Goal: Transaction & Acquisition: Purchase product/service

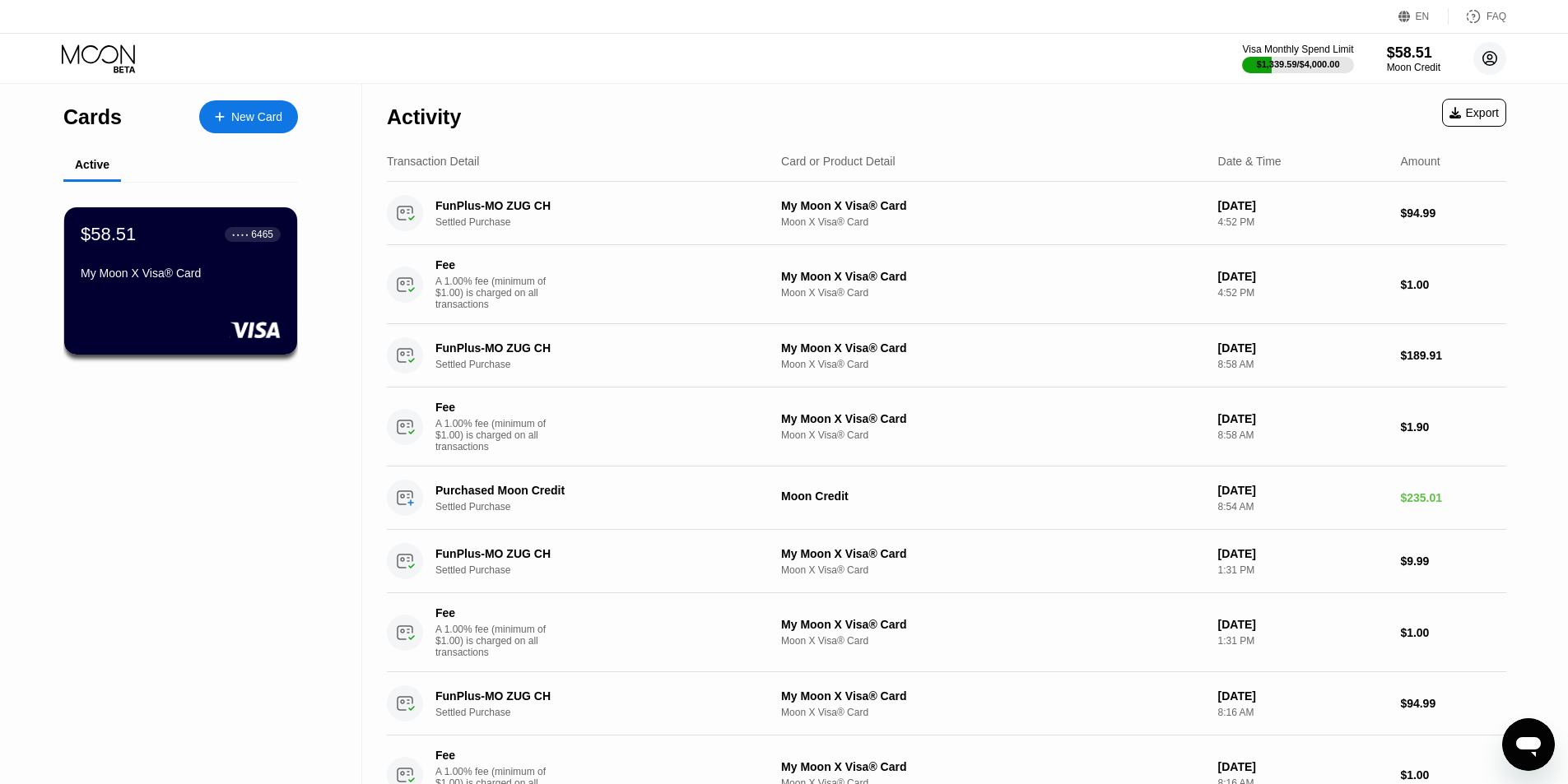
click at [1493, 61] on circle at bounding box center [1489, 58] width 33 height 33
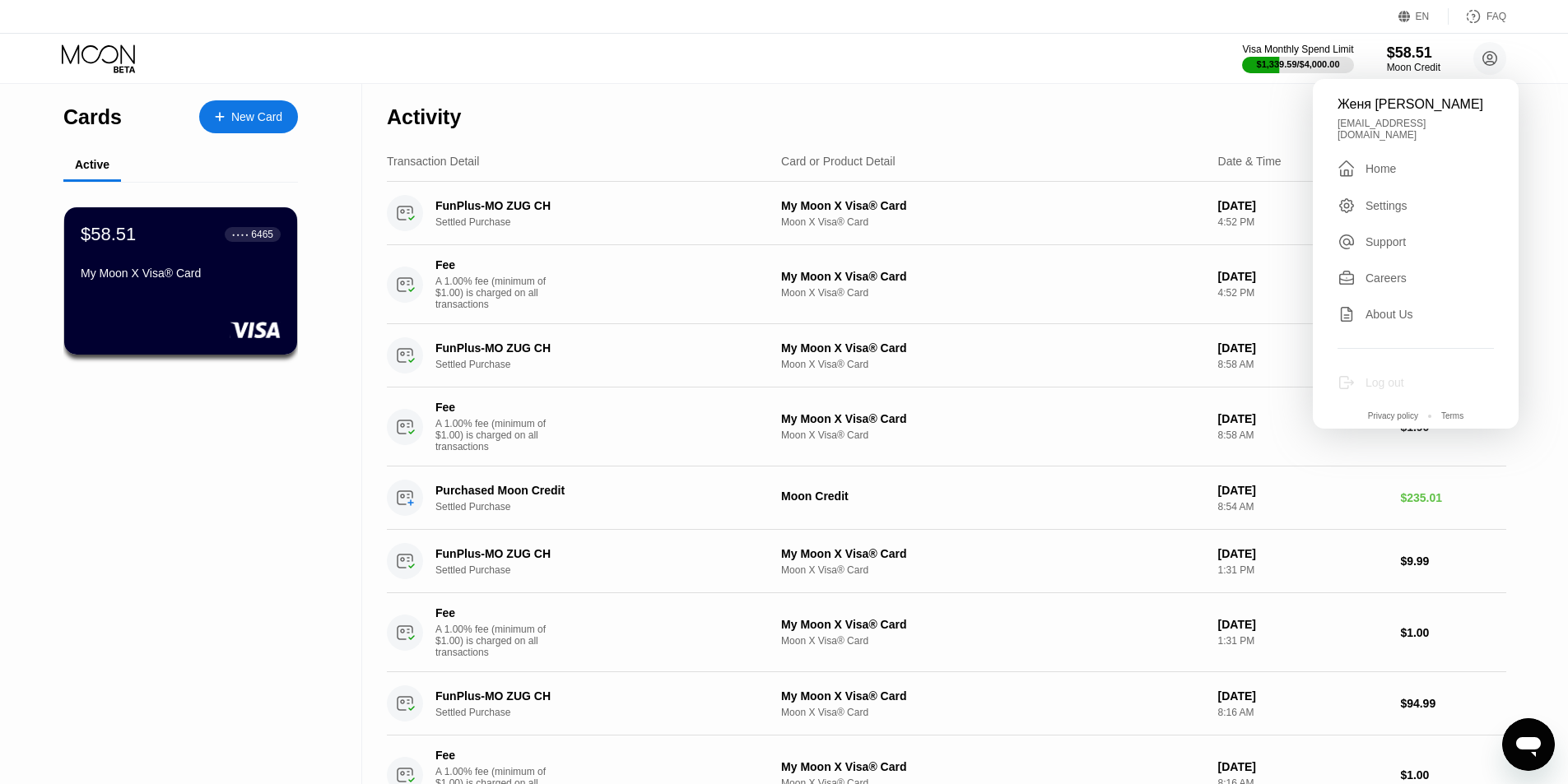
click at [1394, 376] on div "Log out" at bounding box center [1384, 382] width 39 height 13
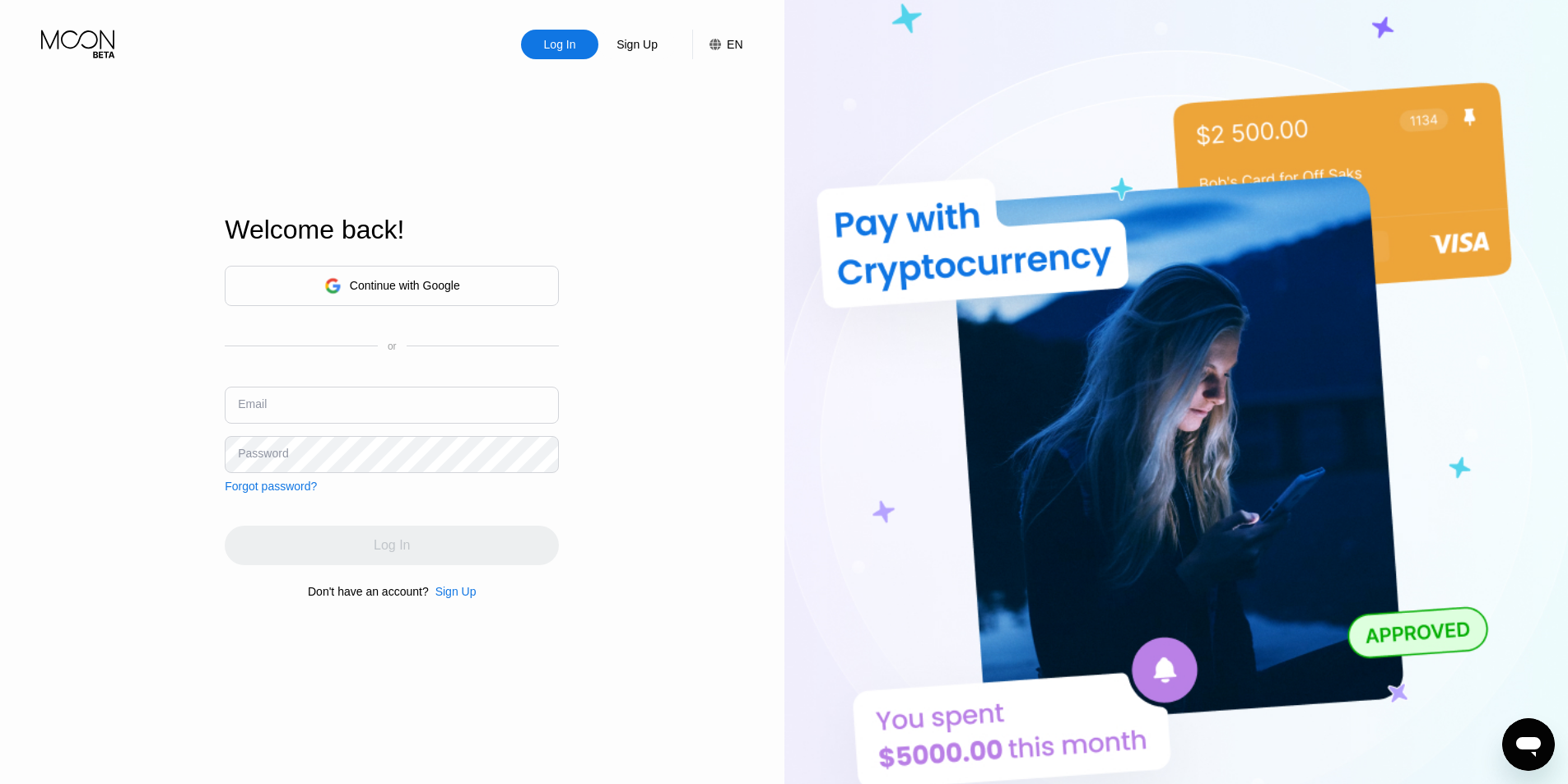
click at [744, 46] on div "Log In Sign Up EN Language English Save" at bounding box center [392, 29] width 784 height 59
click at [742, 46] on div "Log In Sign Up EN Language English Save" at bounding box center [392, 29] width 784 height 59
click at [740, 46] on div "EN" at bounding box center [734, 45] width 15 height 13
click at [685, 123] on div "English" at bounding box center [640, 126] width 156 height 33
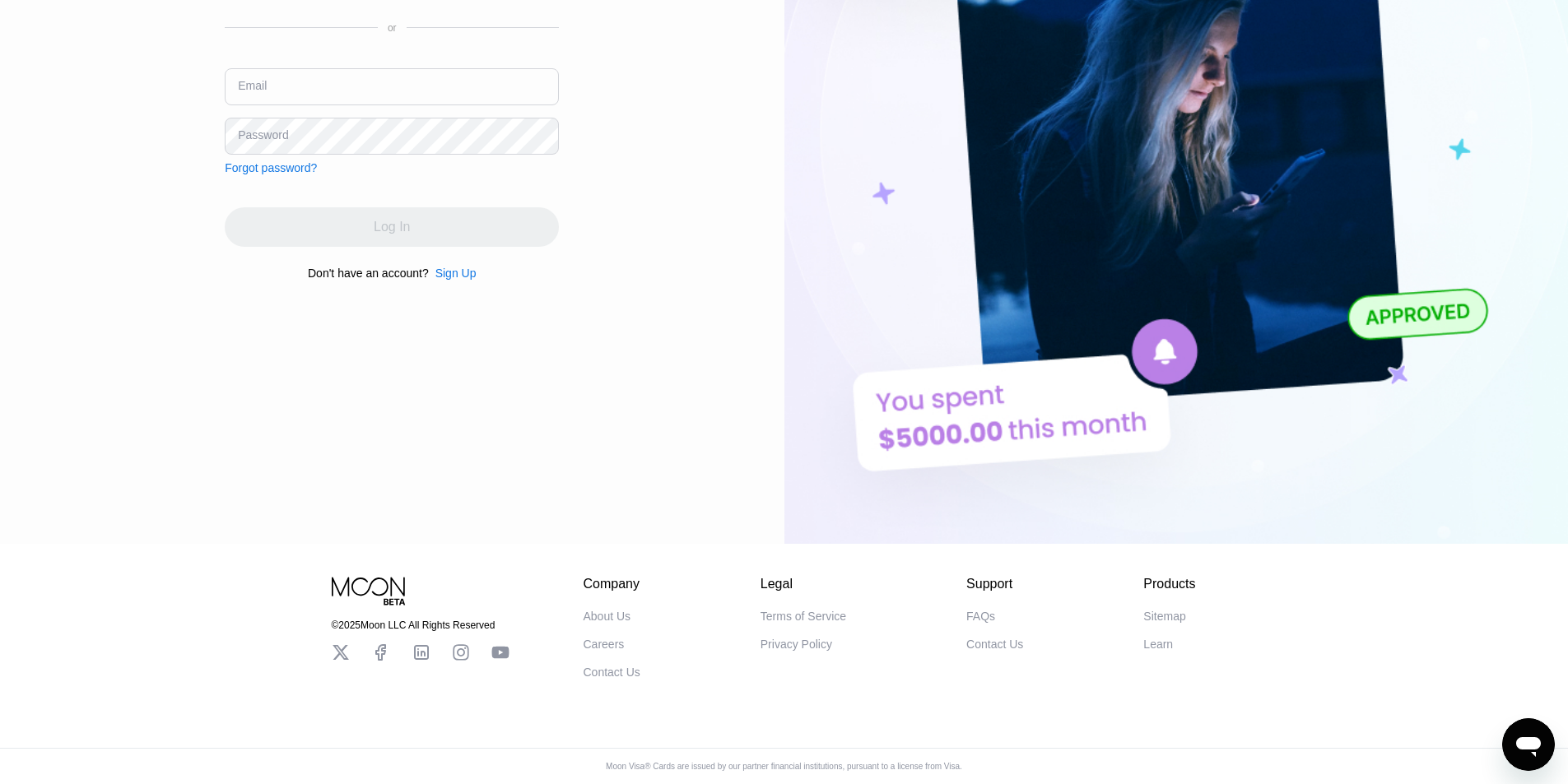
click at [683, 254] on div "Log In Sign Up EN Language English English Spanish Save Welcome back! Continue …" at bounding box center [392, 112] width 784 height 862
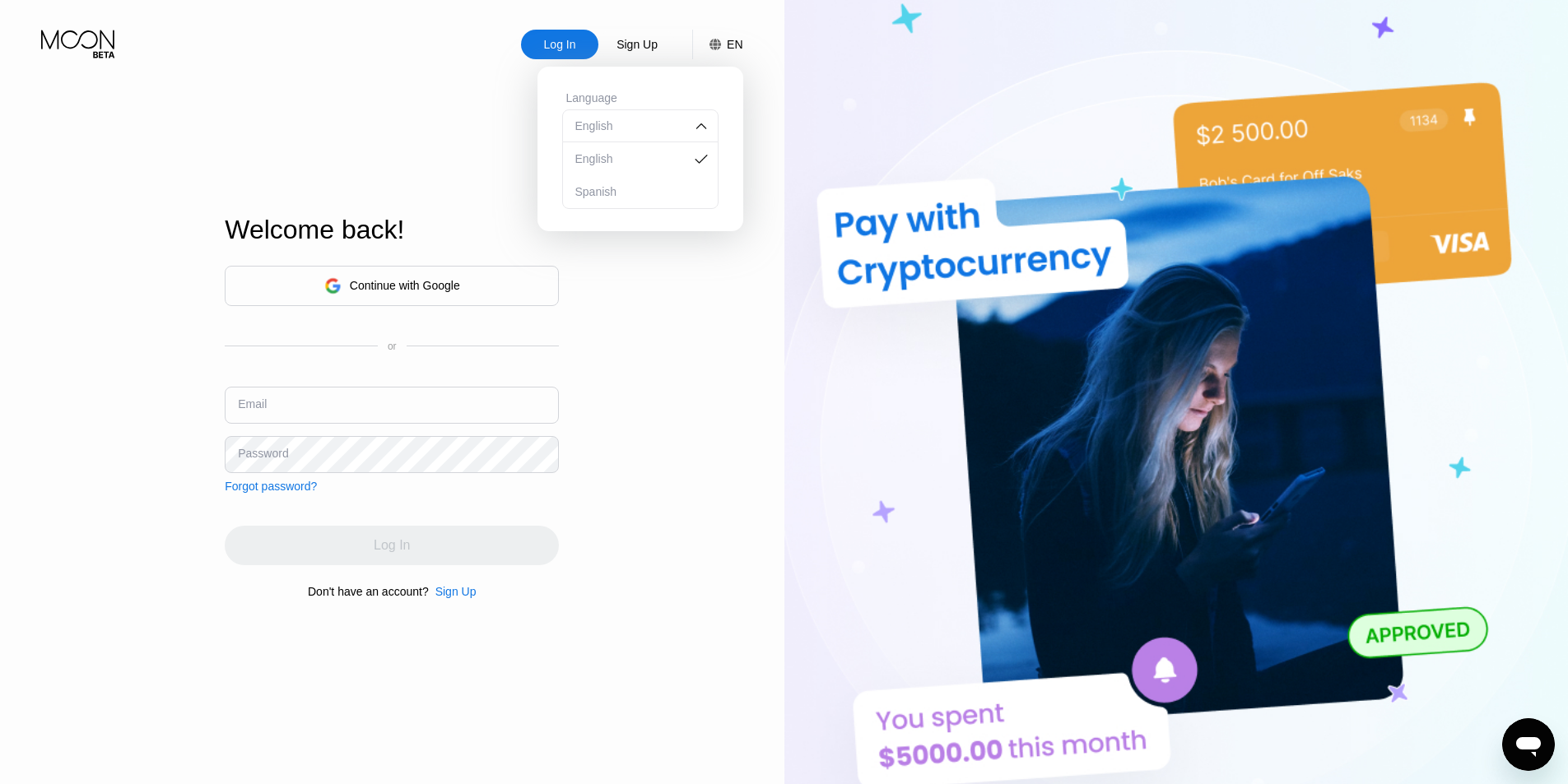
click at [728, 44] on div "EN" at bounding box center [734, 45] width 15 height 13
click at [649, 47] on div "Sign Up" at bounding box center [637, 44] width 45 height 16
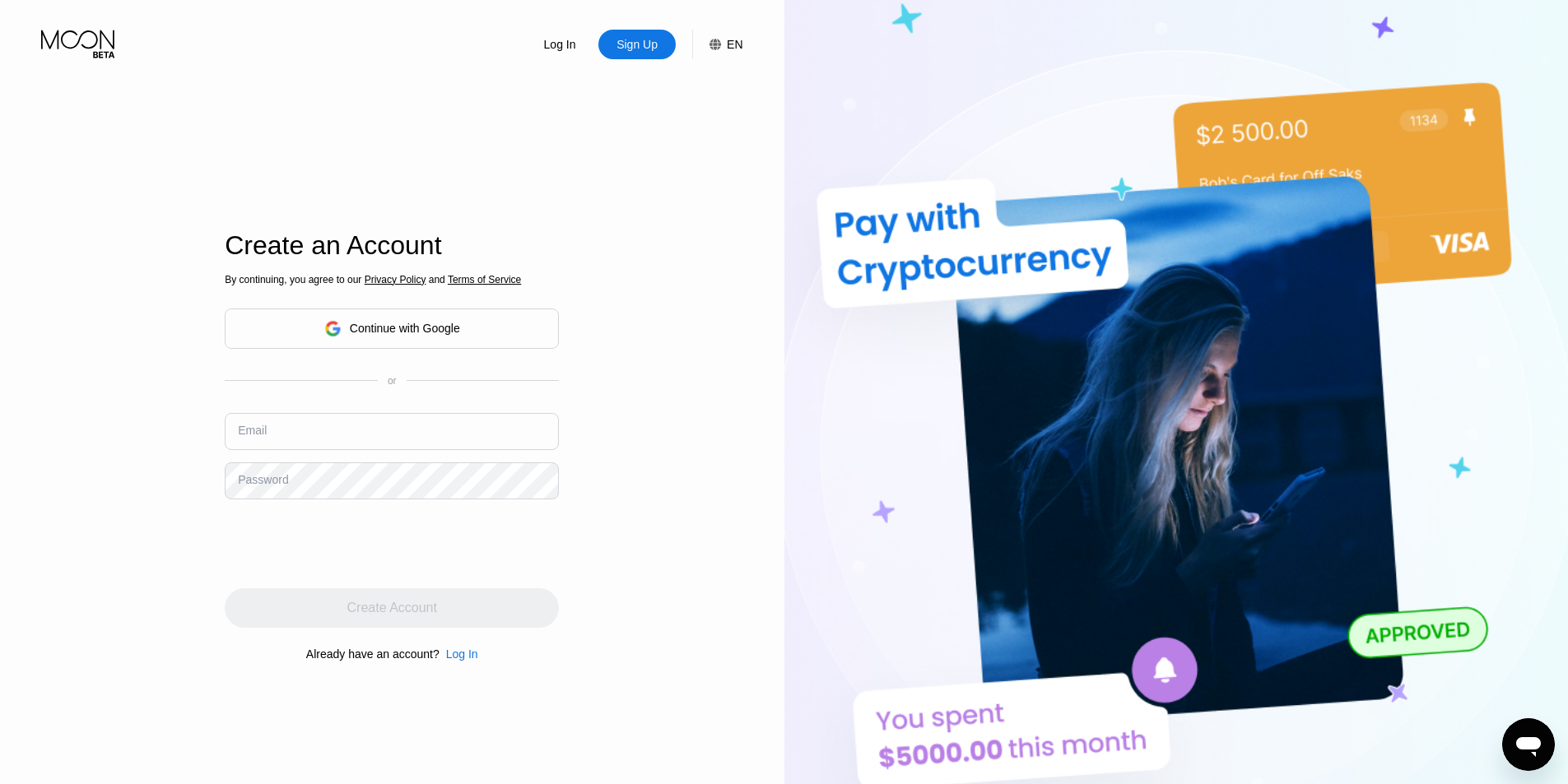
click at [394, 426] on input "text" at bounding box center [391, 431] width 334 height 37
click at [294, 439] on input "text" at bounding box center [391, 431] width 334 height 37
click at [620, 409] on div "Log In Sign Up EN Language English Save Create an Account By continuing, you ag…" at bounding box center [392, 431] width 784 height 862
click at [208, 484] on div "Log In Sign Up EN Language English Save Create an Account By continuing, you ag…" at bounding box center [392, 431] width 784 height 862
click at [171, 550] on div "Log In Sign Up EN Language English Save Create an Account By continuing, you ag…" at bounding box center [392, 431] width 784 height 862
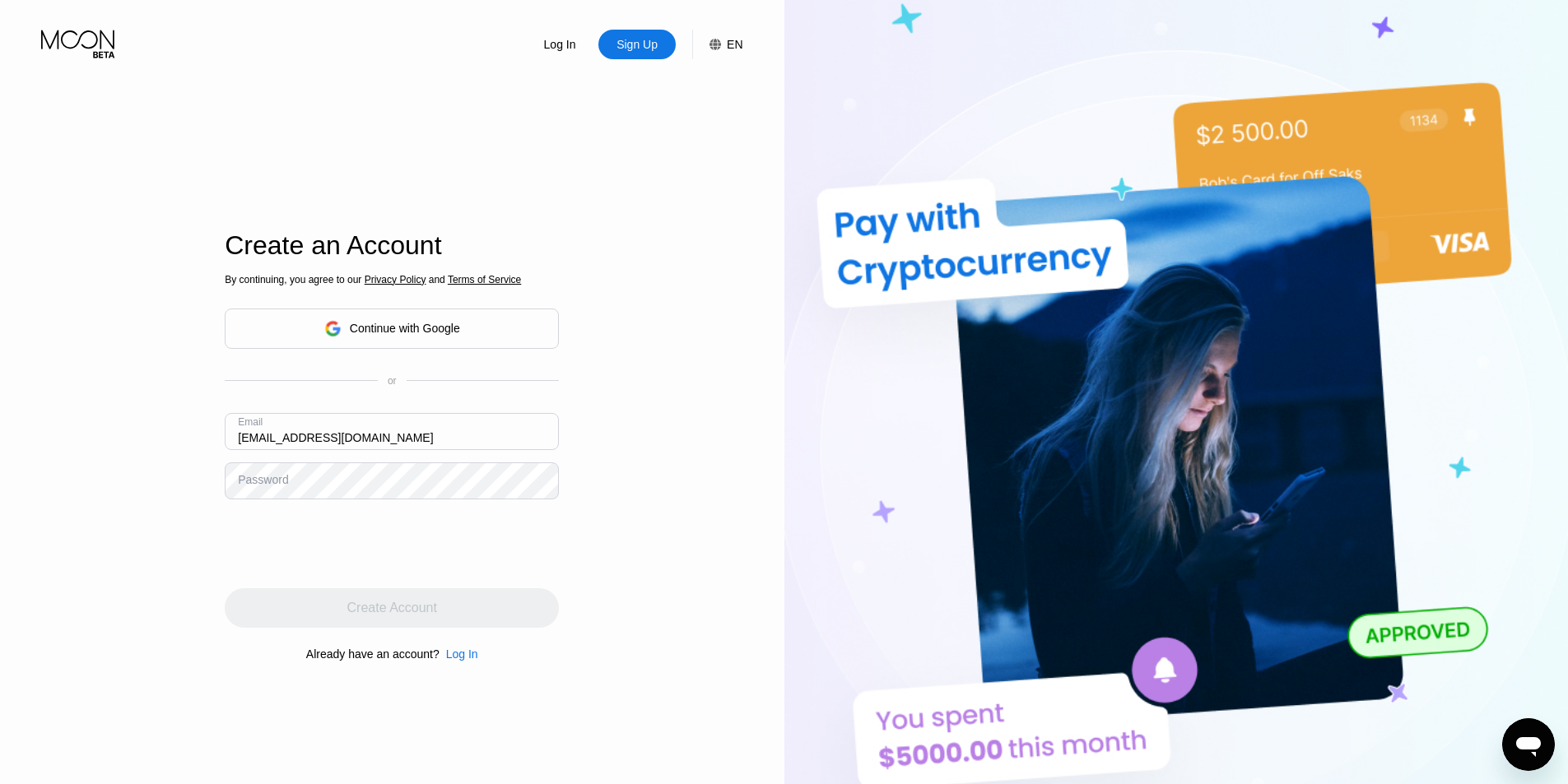
click at [278, 482] on div "Password" at bounding box center [263, 480] width 50 height 13
click at [143, 443] on div "Log In Sign Up EN Language English Save Create an Account By continuing, you ag…" at bounding box center [392, 431] width 784 height 862
click at [258, 485] on div "Password" at bounding box center [263, 480] width 50 height 13
click at [264, 479] on div "Password" at bounding box center [263, 480] width 50 height 13
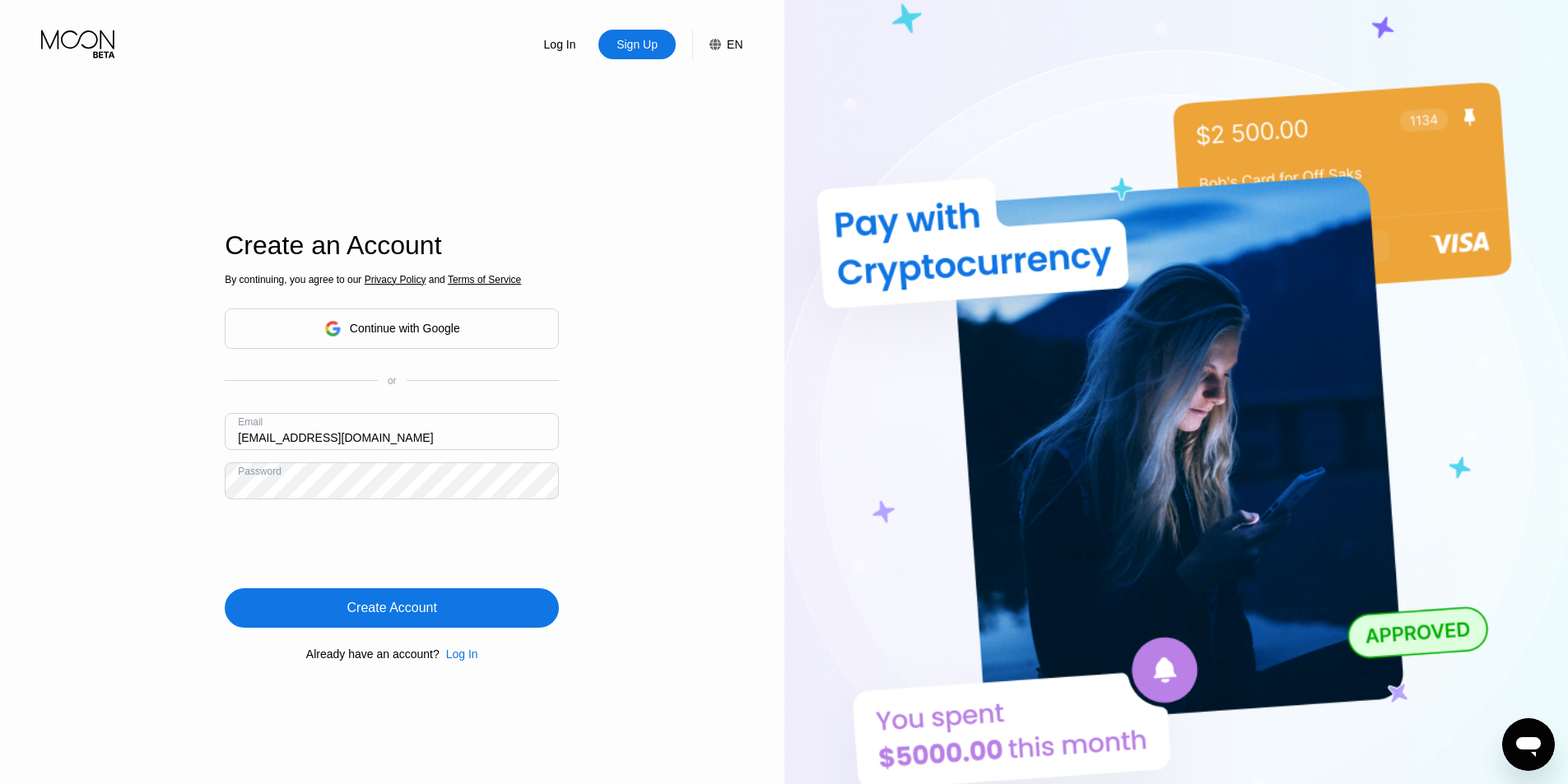
click at [442, 609] on div "Create Account" at bounding box center [391, 607] width 334 height 39
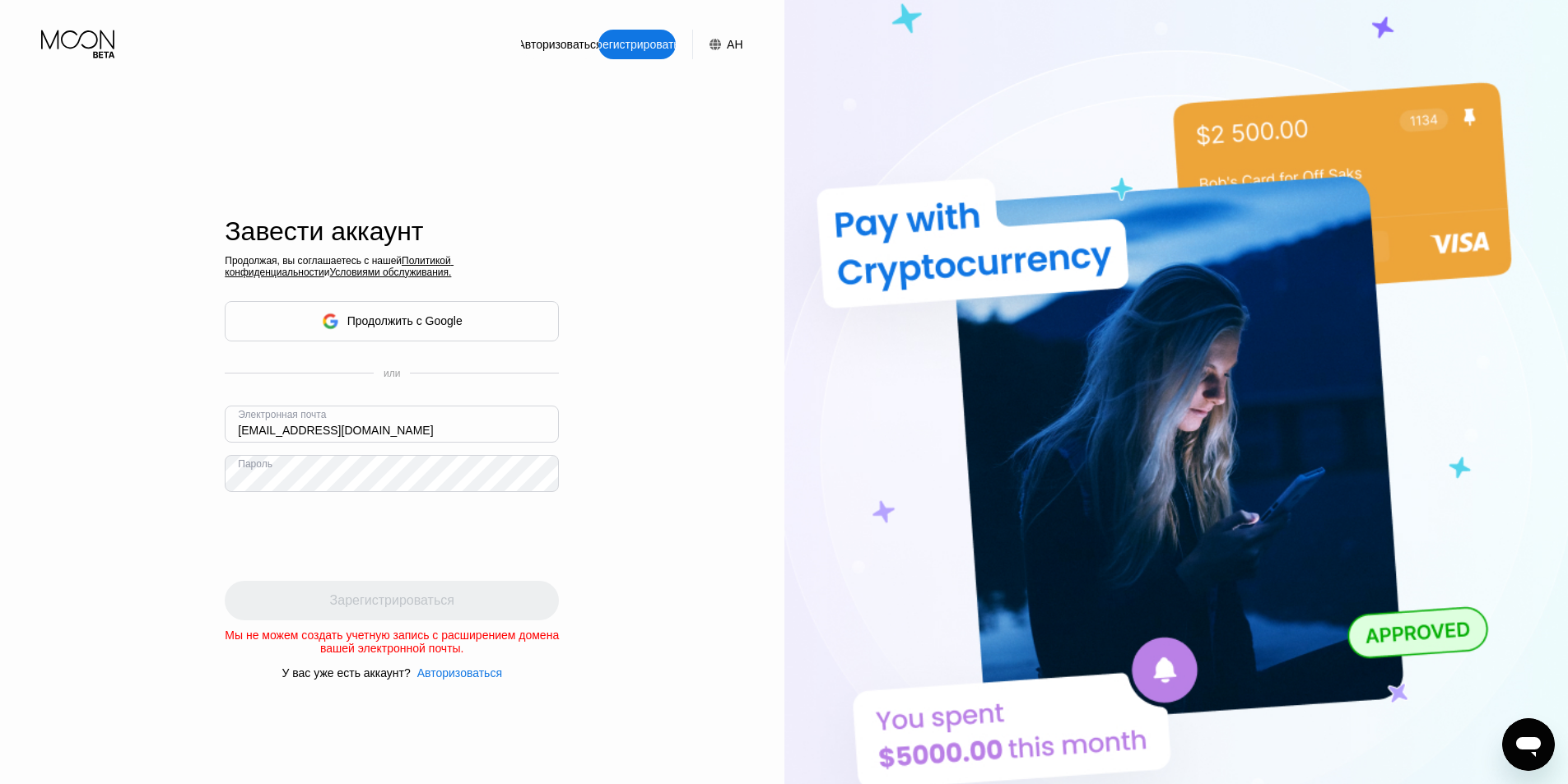
drag, startPoint x: 346, startPoint y: 431, endPoint x: 288, endPoint y: 434, distance: 58.1
click at [288, 434] on input "lyagaev@doker.ru" at bounding box center [391, 423] width 334 height 37
type input "lyagaev@oboronka.com"
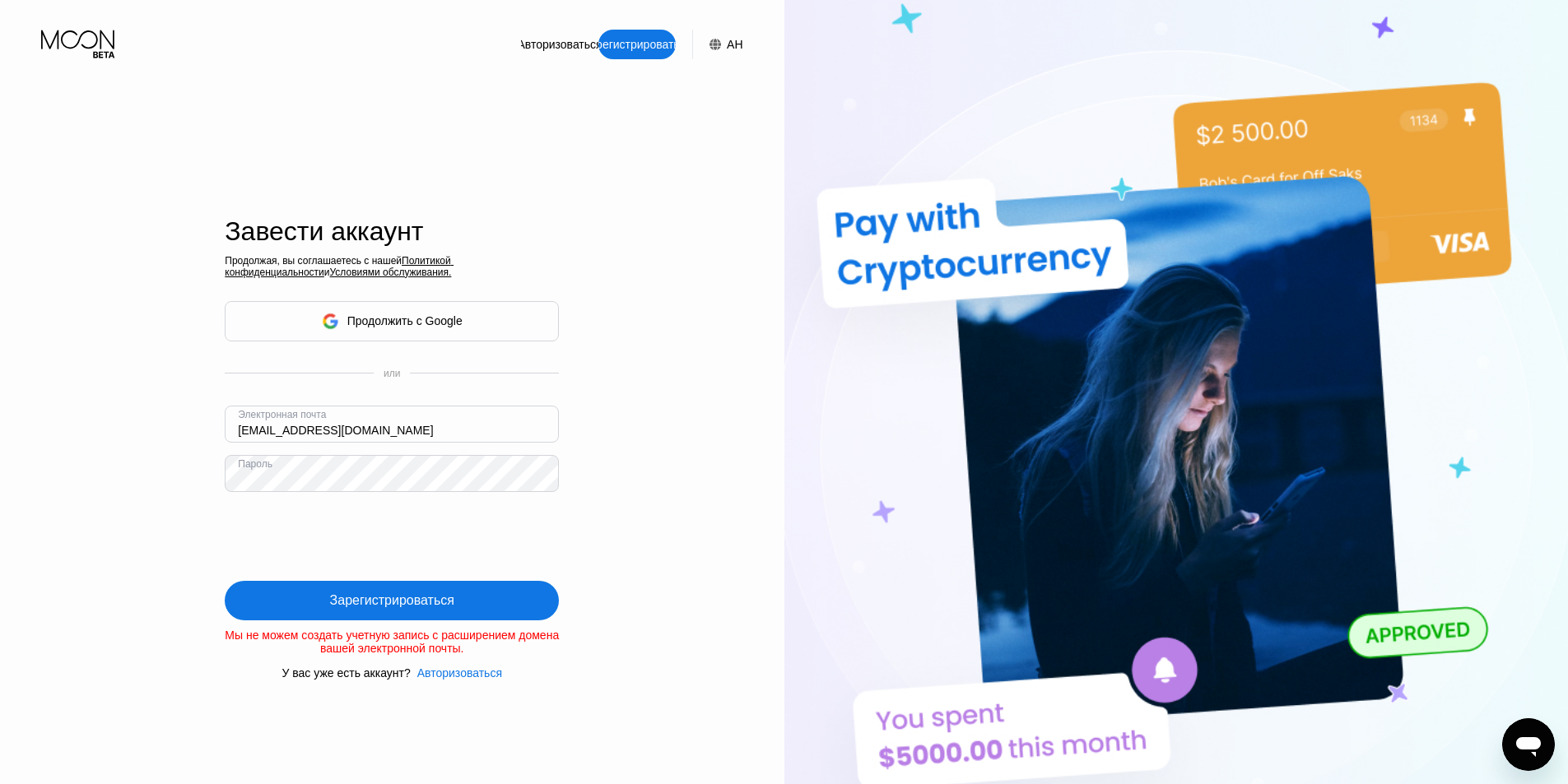
click at [375, 596] on font "Зарегистрироваться" at bounding box center [392, 599] width 125 height 14
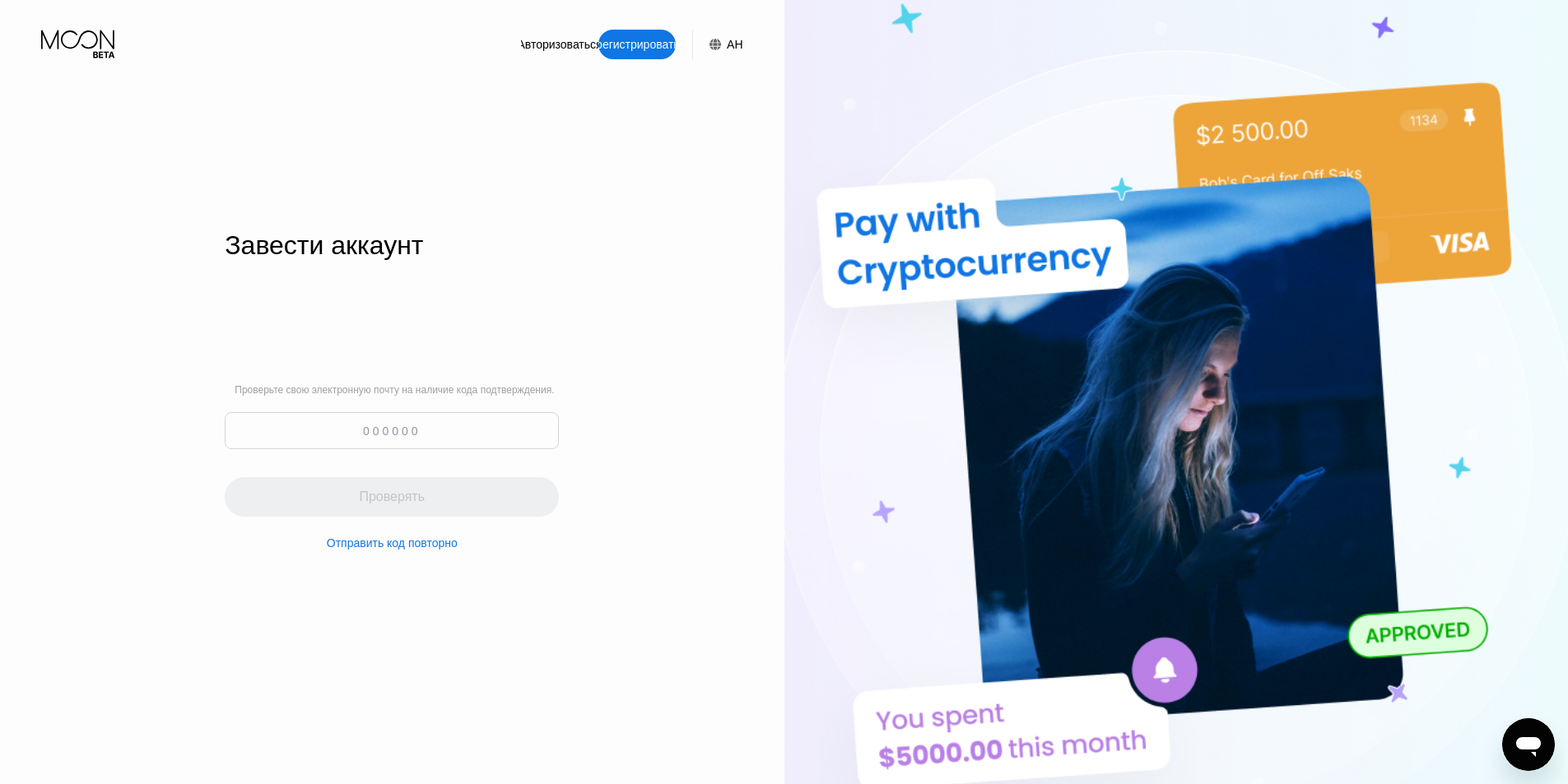
click at [310, 437] on input at bounding box center [391, 430] width 334 height 37
paste input "849848"
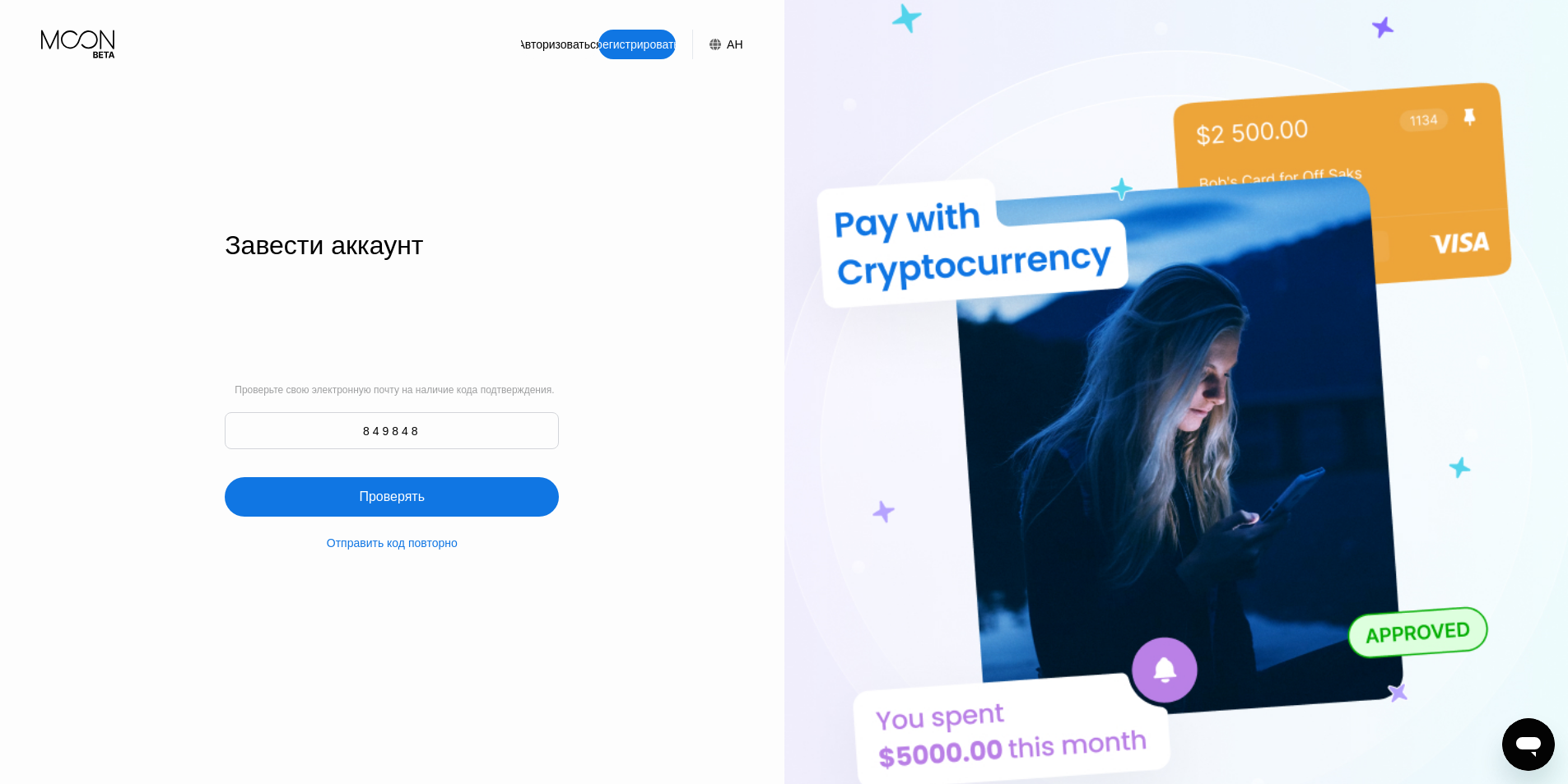
type input "849848"
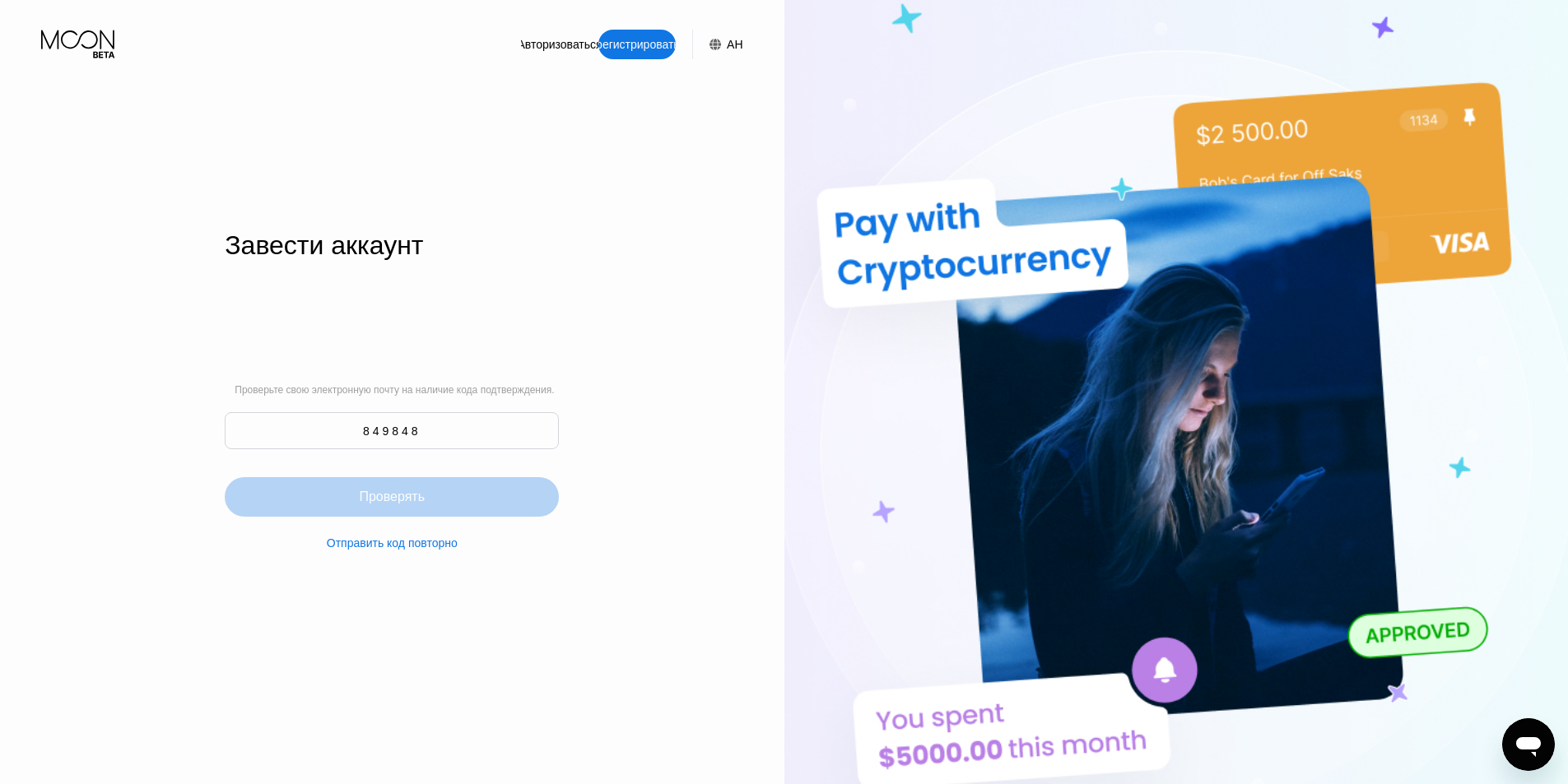
click at [393, 495] on font "Проверять" at bounding box center [391, 496] width 66 height 14
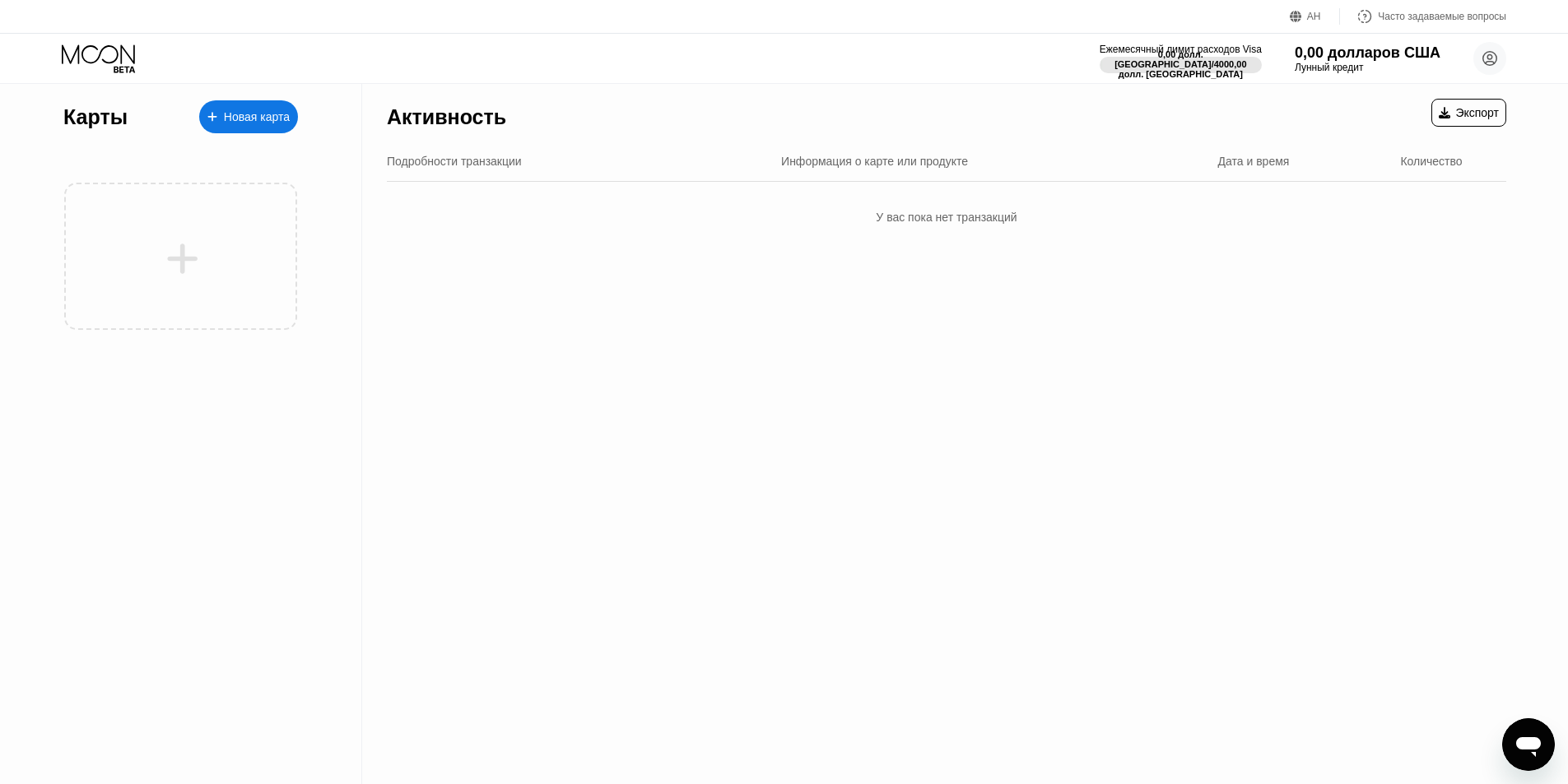
click at [246, 122] on font "Новая карта" at bounding box center [256, 117] width 66 height 13
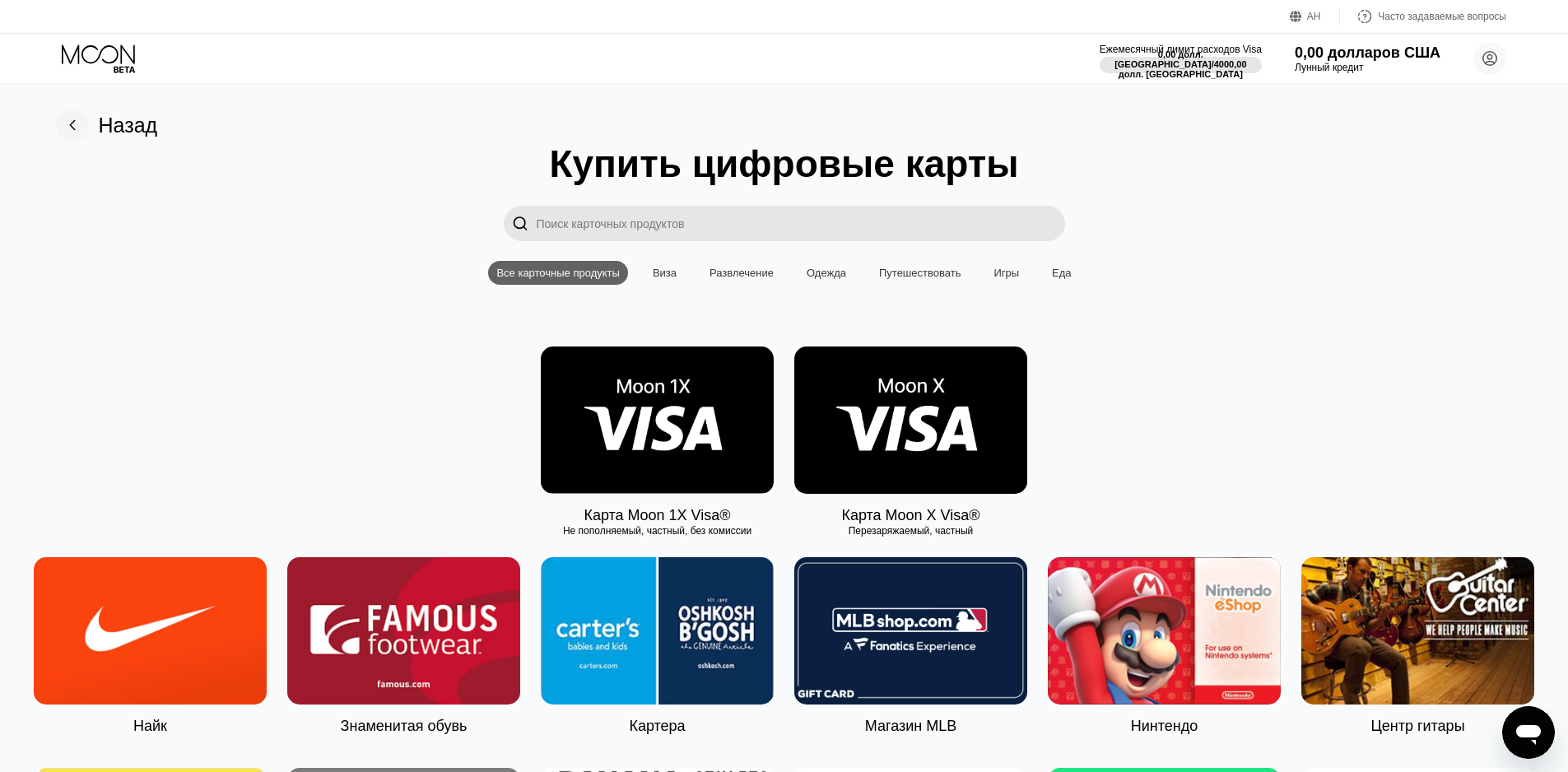
click at [660, 285] on div "Виза" at bounding box center [665, 272] width 40 height 24
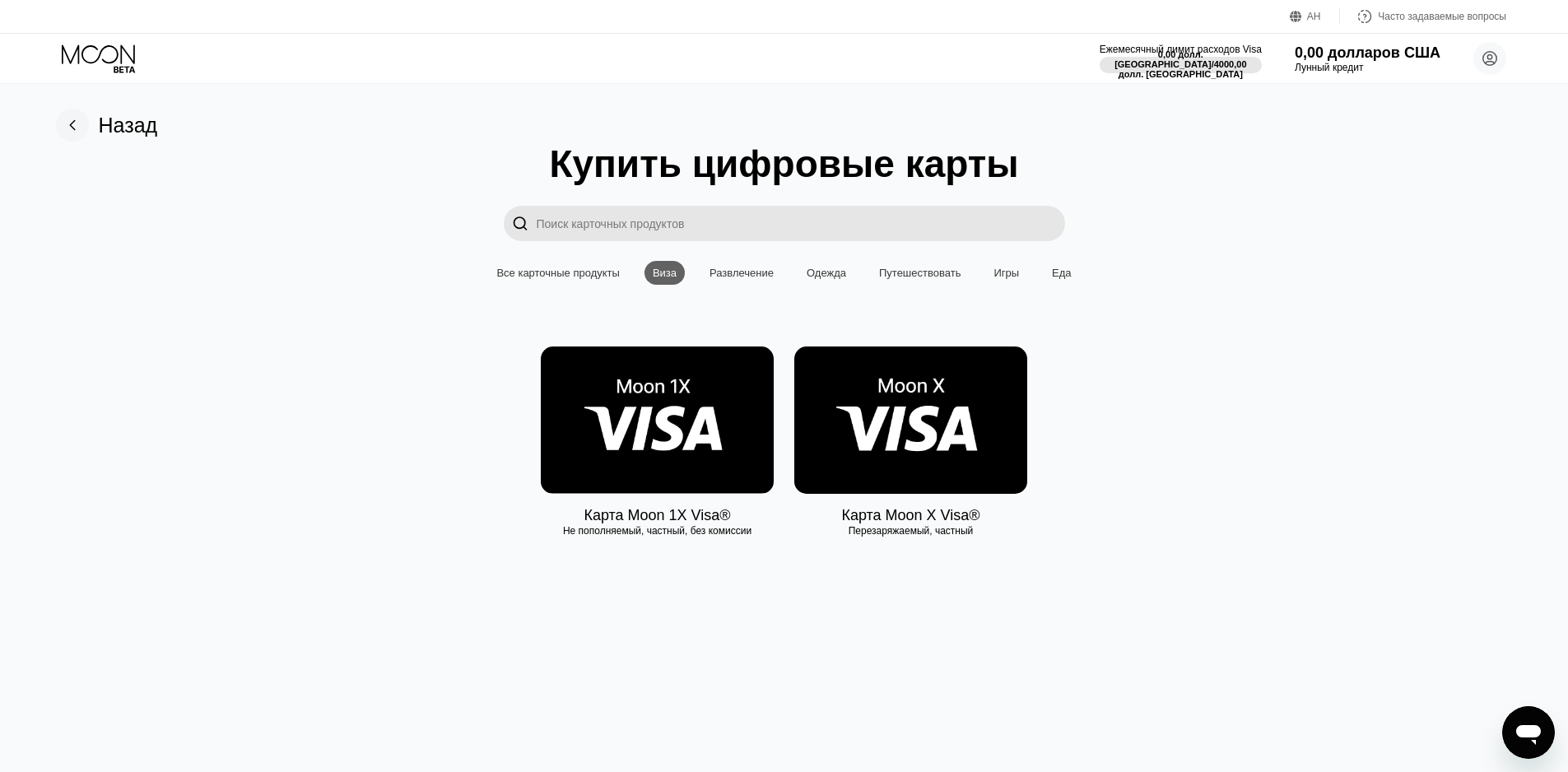
click at [919, 424] on img at bounding box center [910, 420] width 233 height 148
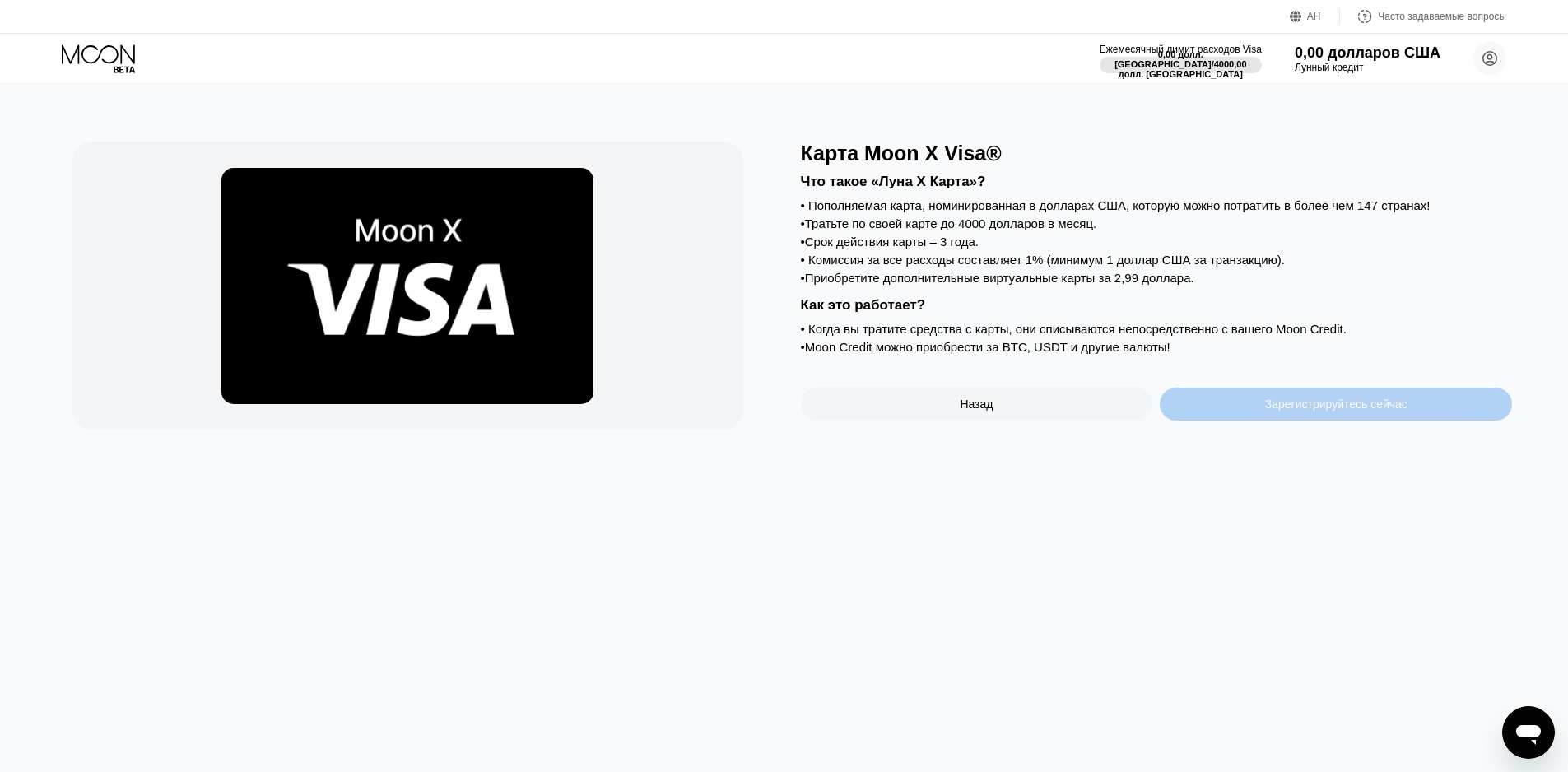
click at [1325, 410] on font "Зарегистрируйтесь сейчас" at bounding box center [1336, 404] width 143 height 13
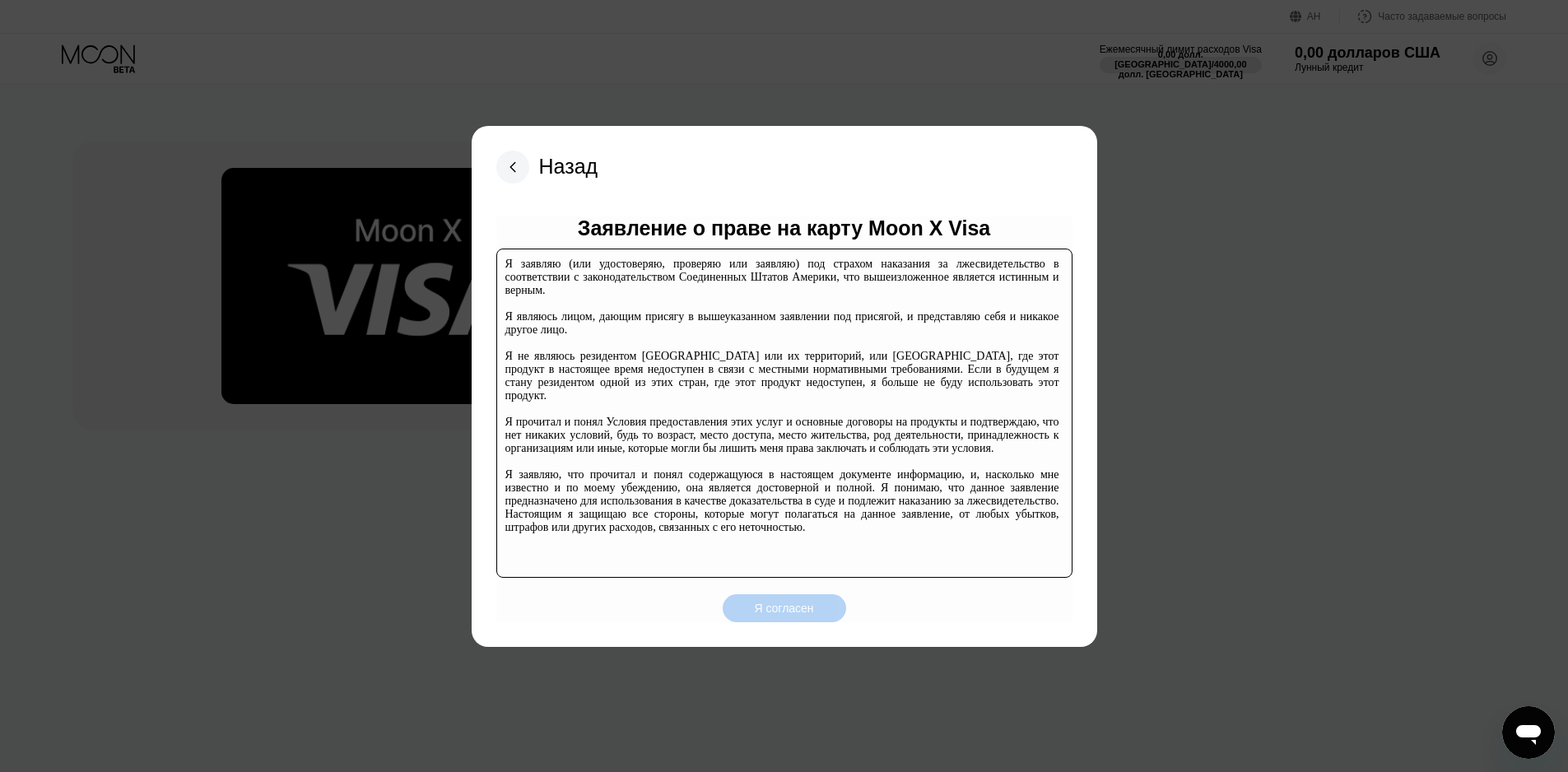
click at [794, 605] on font "Я согласен" at bounding box center [784, 608] width 59 height 13
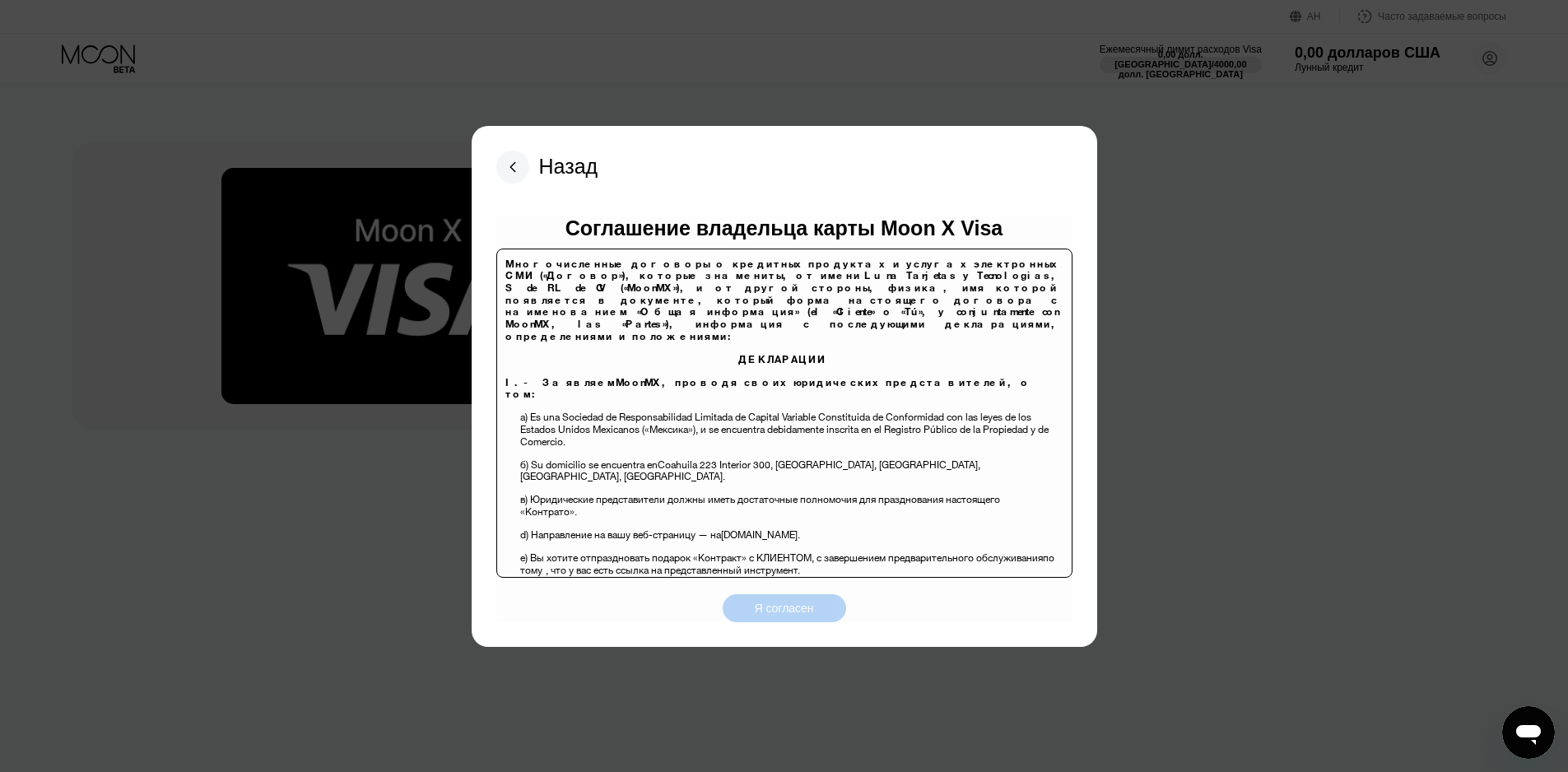
click at [766, 605] on font "Я согласен" at bounding box center [784, 608] width 59 height 13
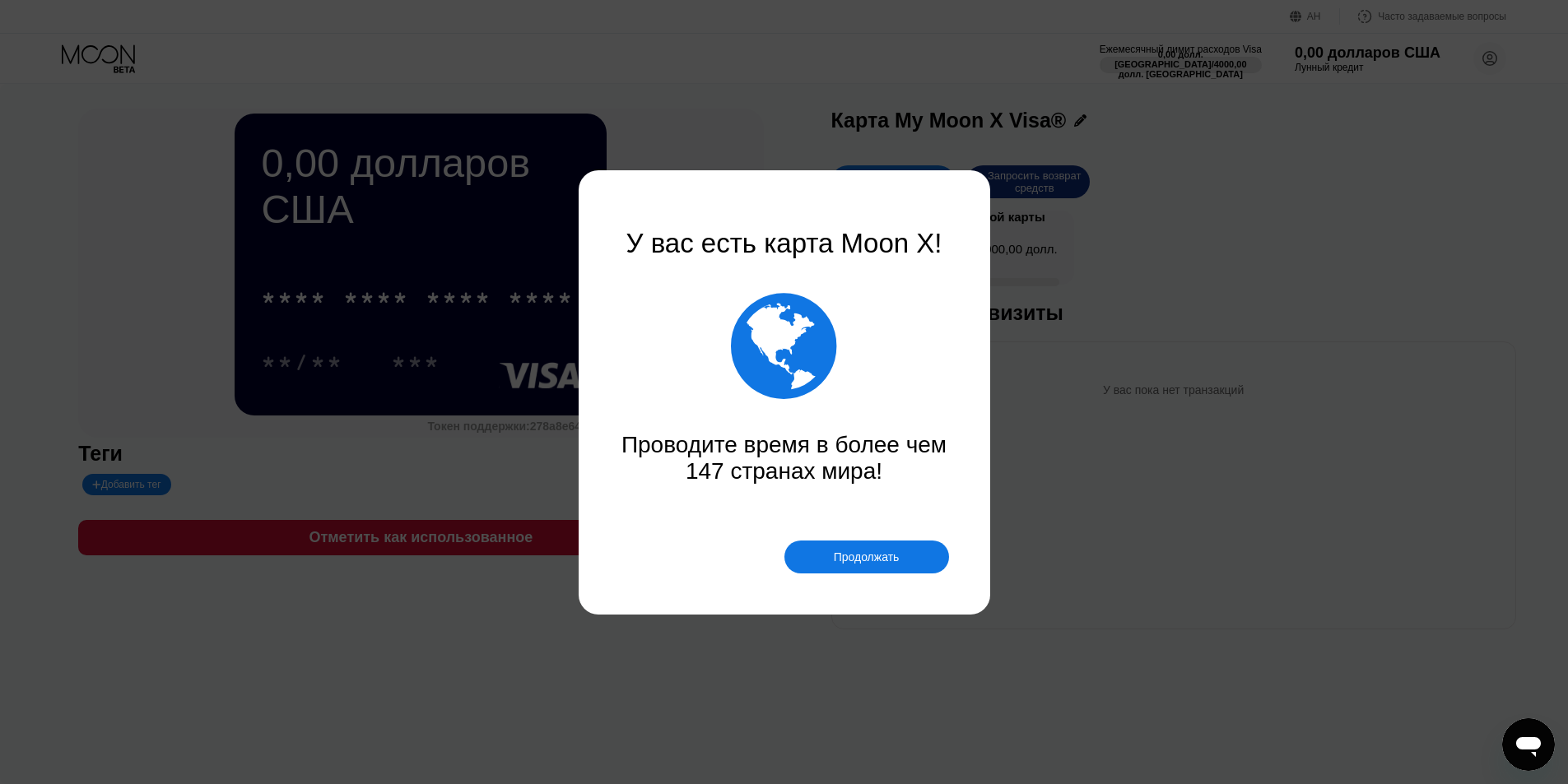
click at [903, 563] on div "Продолжать" at bounding box center [866, 557] width 165 height 33
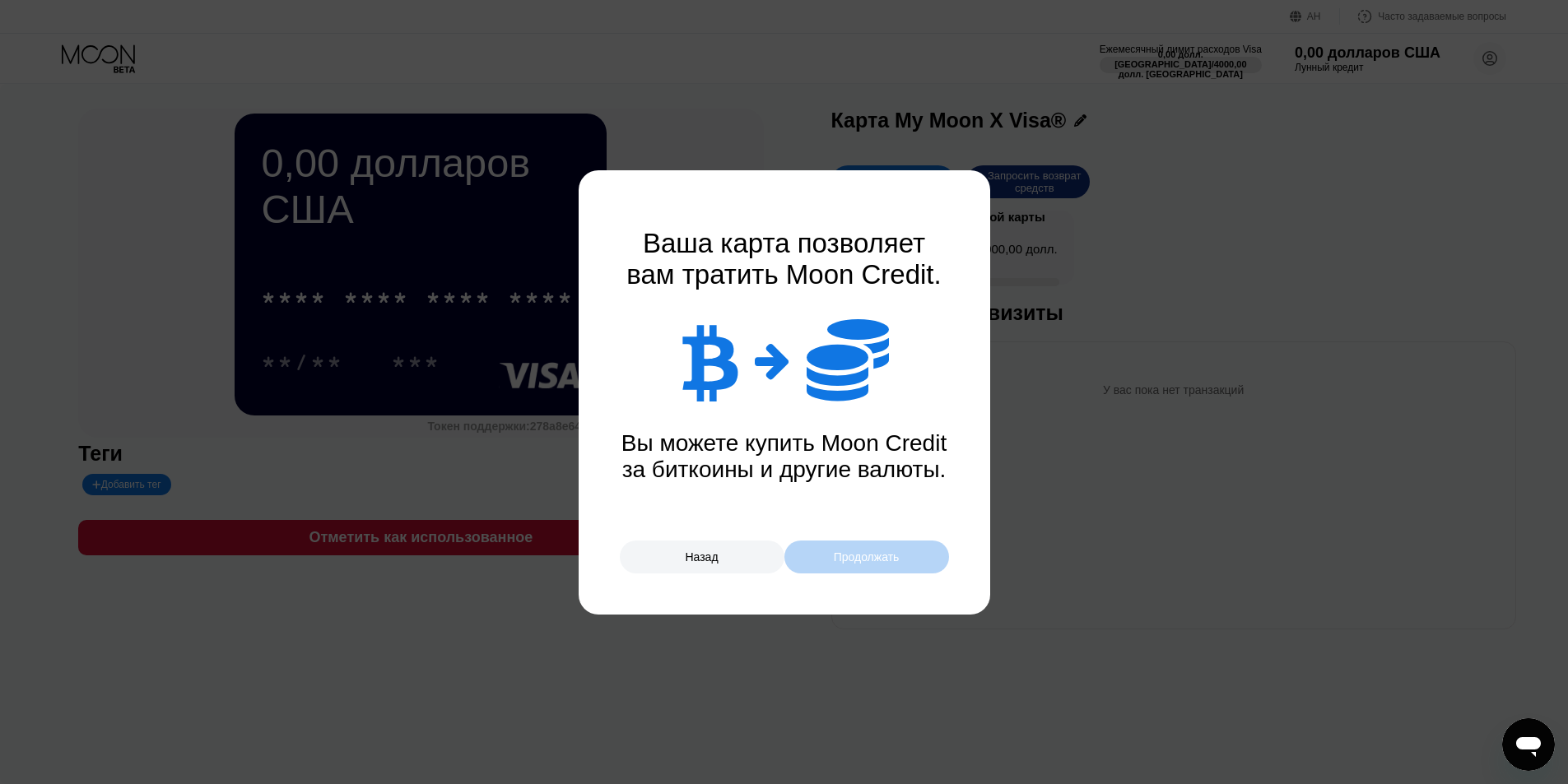
click at [871, 564] on div "Продолжать" at bounding box center [866, 557] width 165 height 33
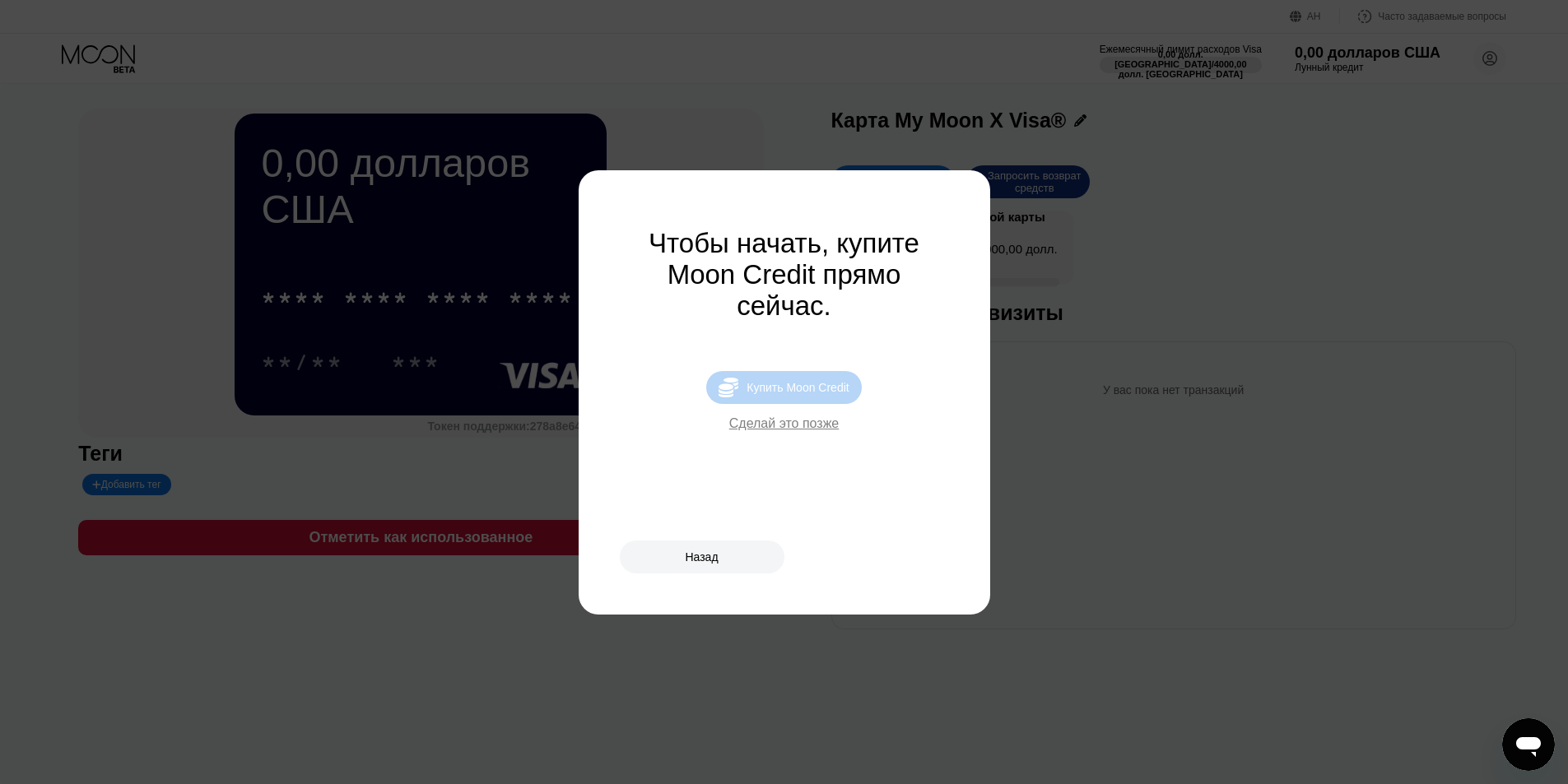
click at [818, 394] on font "Купить Moon Credit" at bounding box center [797, 387] width 102 height 13
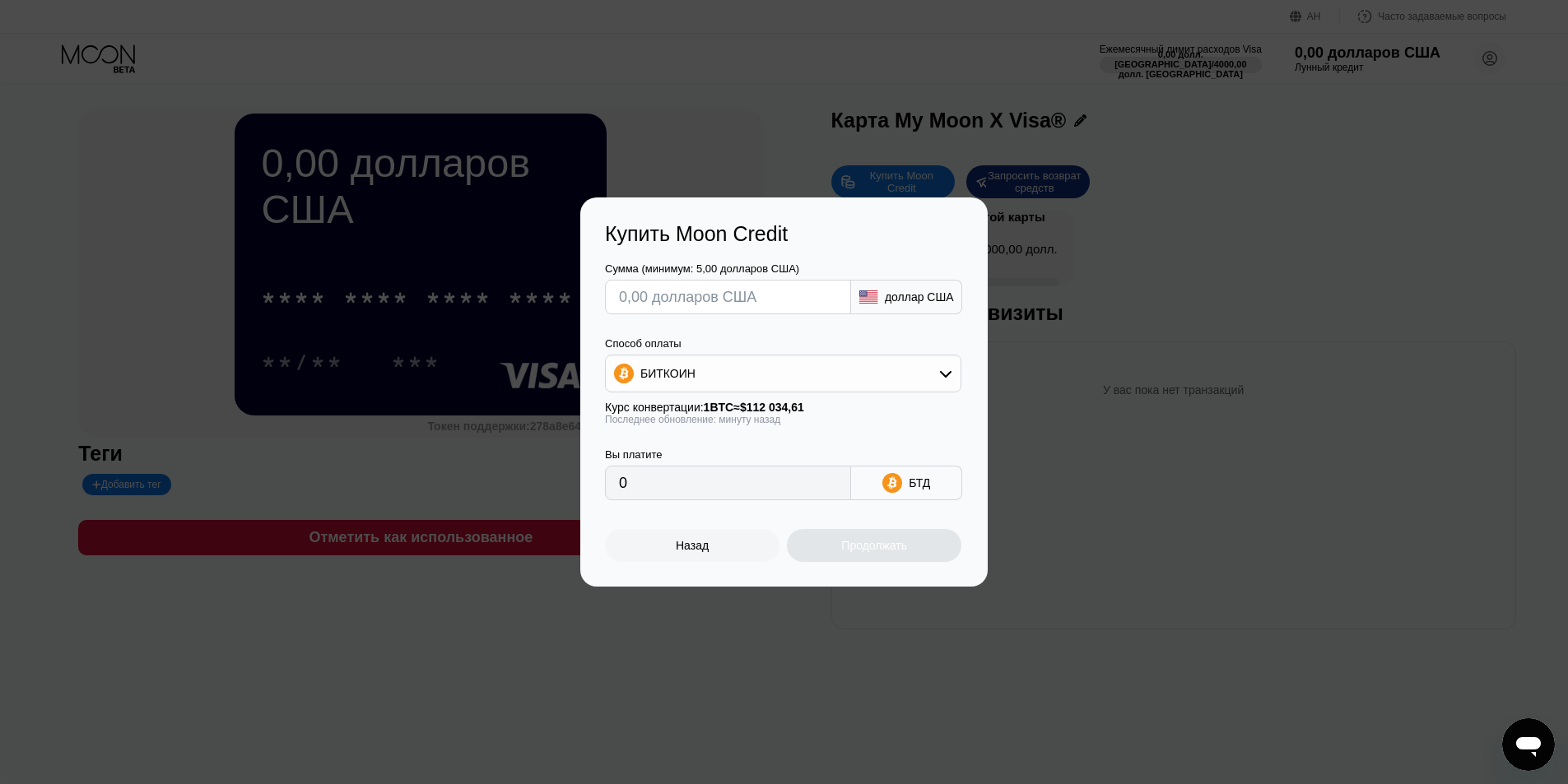
click at [716, 554] on div "Назад" at bounding box center [691, 545] width 174 height 33
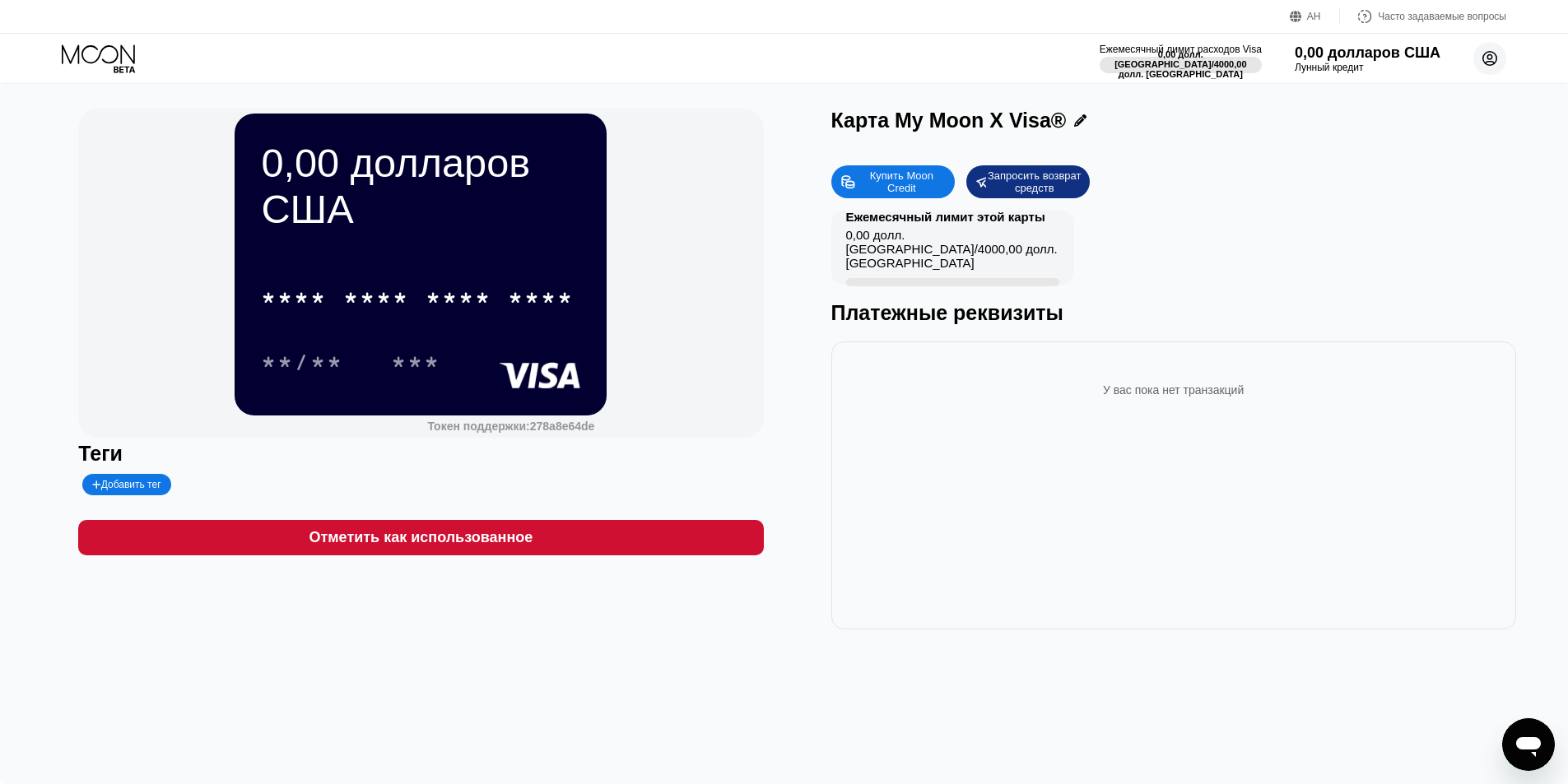
click at [1483, 52] on circle at bounding box center [1489, 58] width 33 height 33
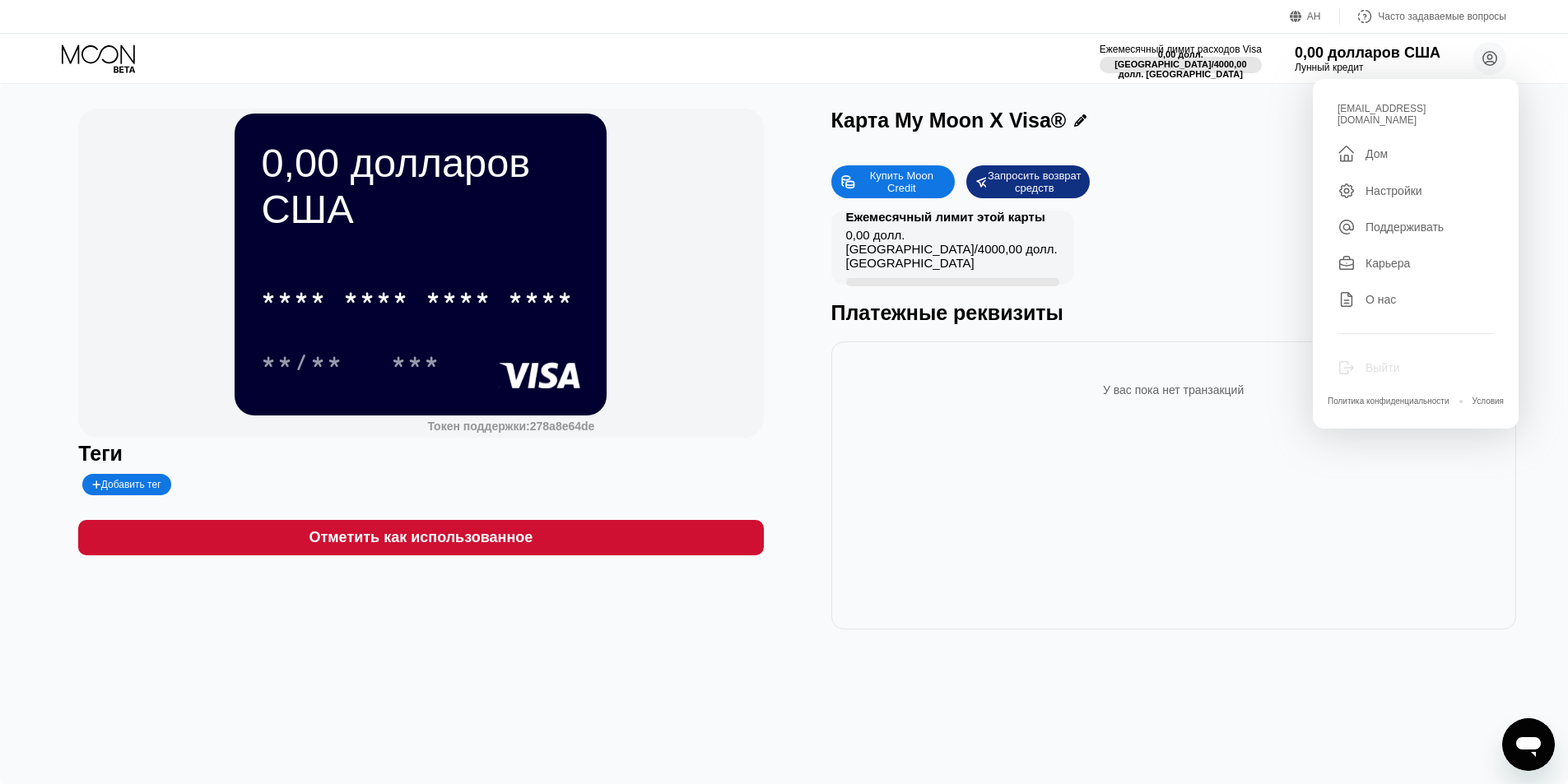
click at [1396, 361] on font "Выйти" at bounding box center [1381, 367] width 33 height 13
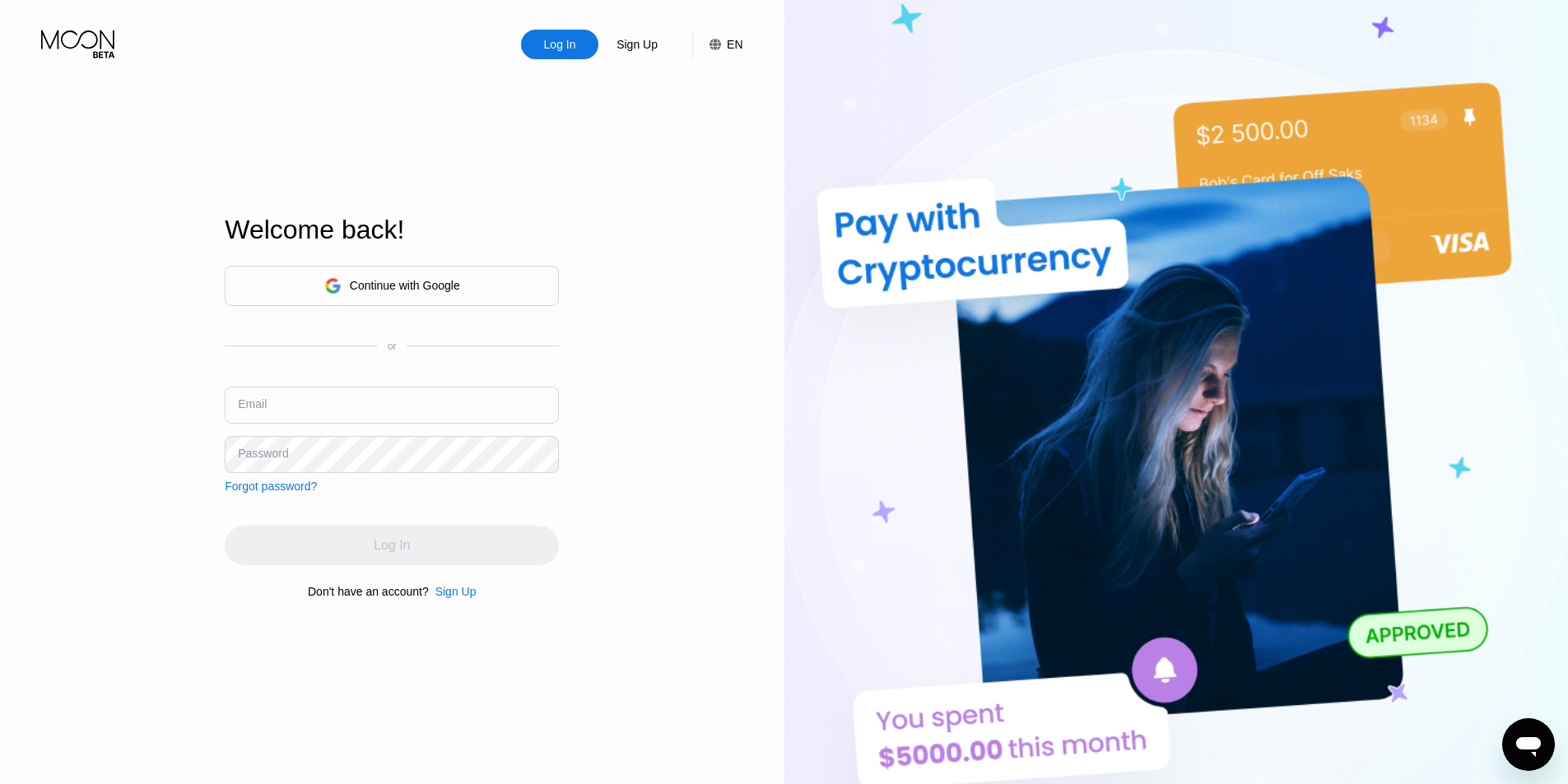
type input "[EMAIL_ADDRESS][DOMAIN_NAME]"
click at [410, 280] on div "Continue with Google" at bounding box center [405, 285] width 110 height 13
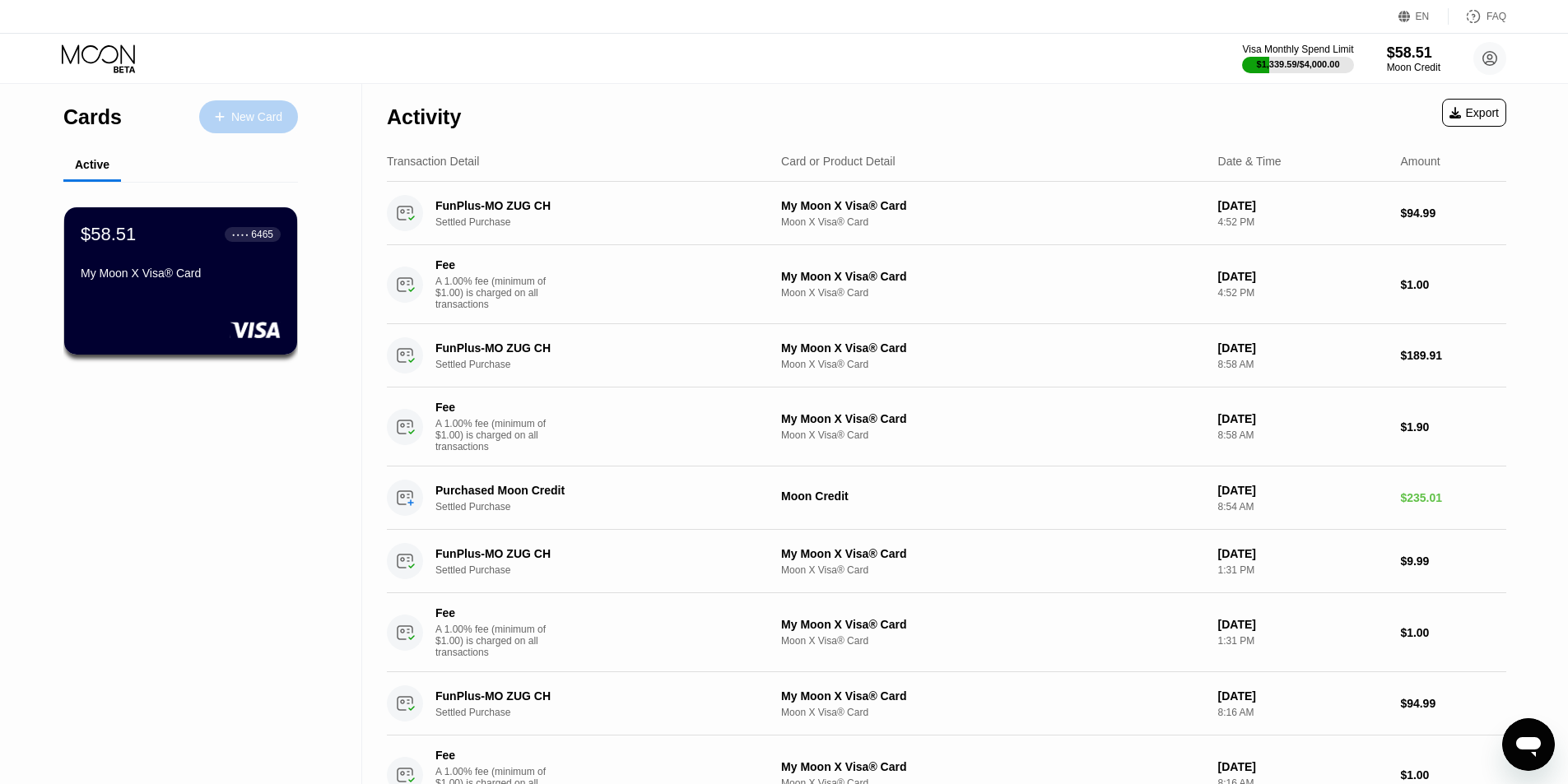
click at [251, 110] on div "New Card" at bounding box center [257, 117] width 51 height 14
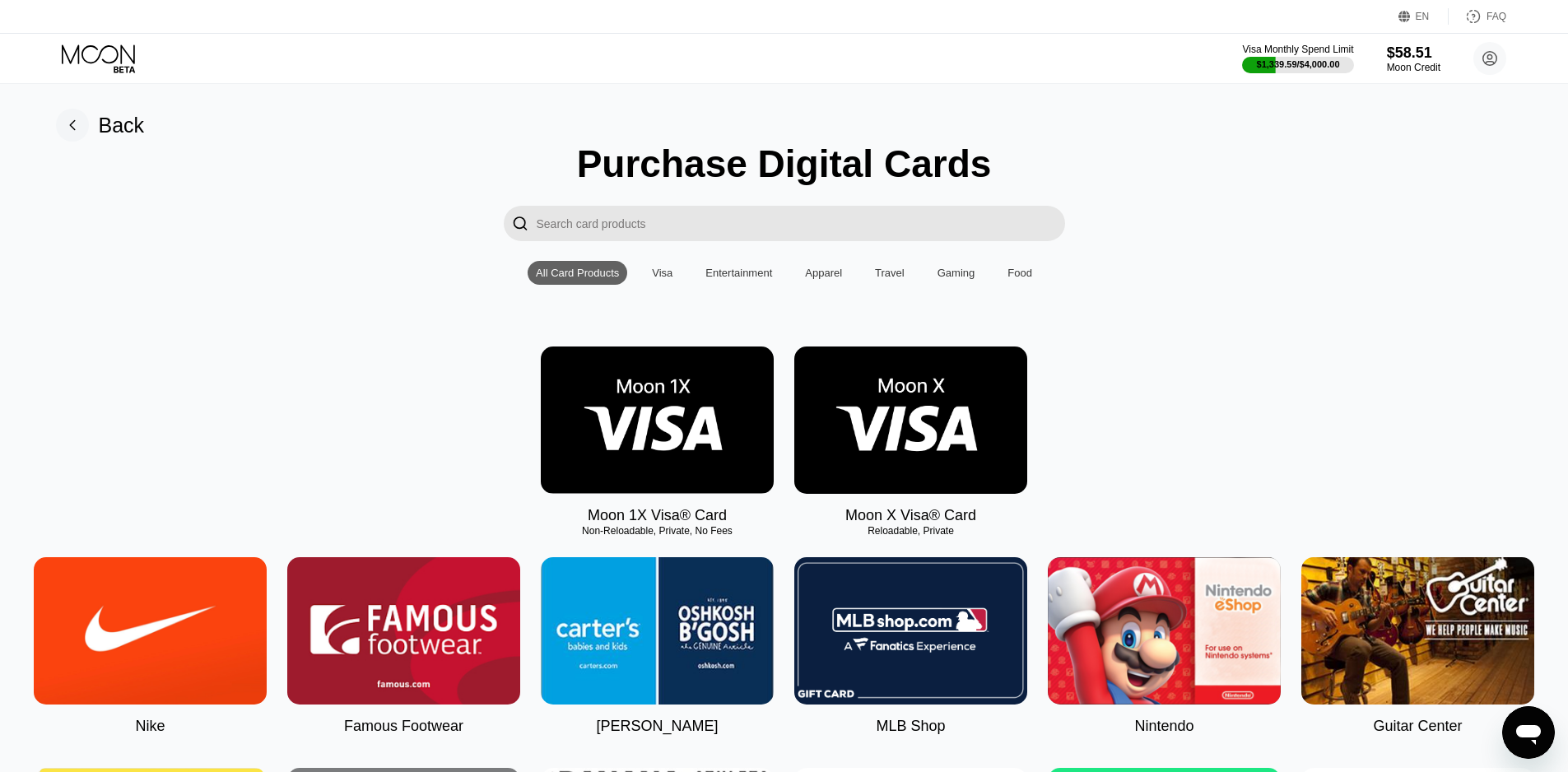
click at [948, 415] on img at bounding box center [910, 420] width 233 height 148
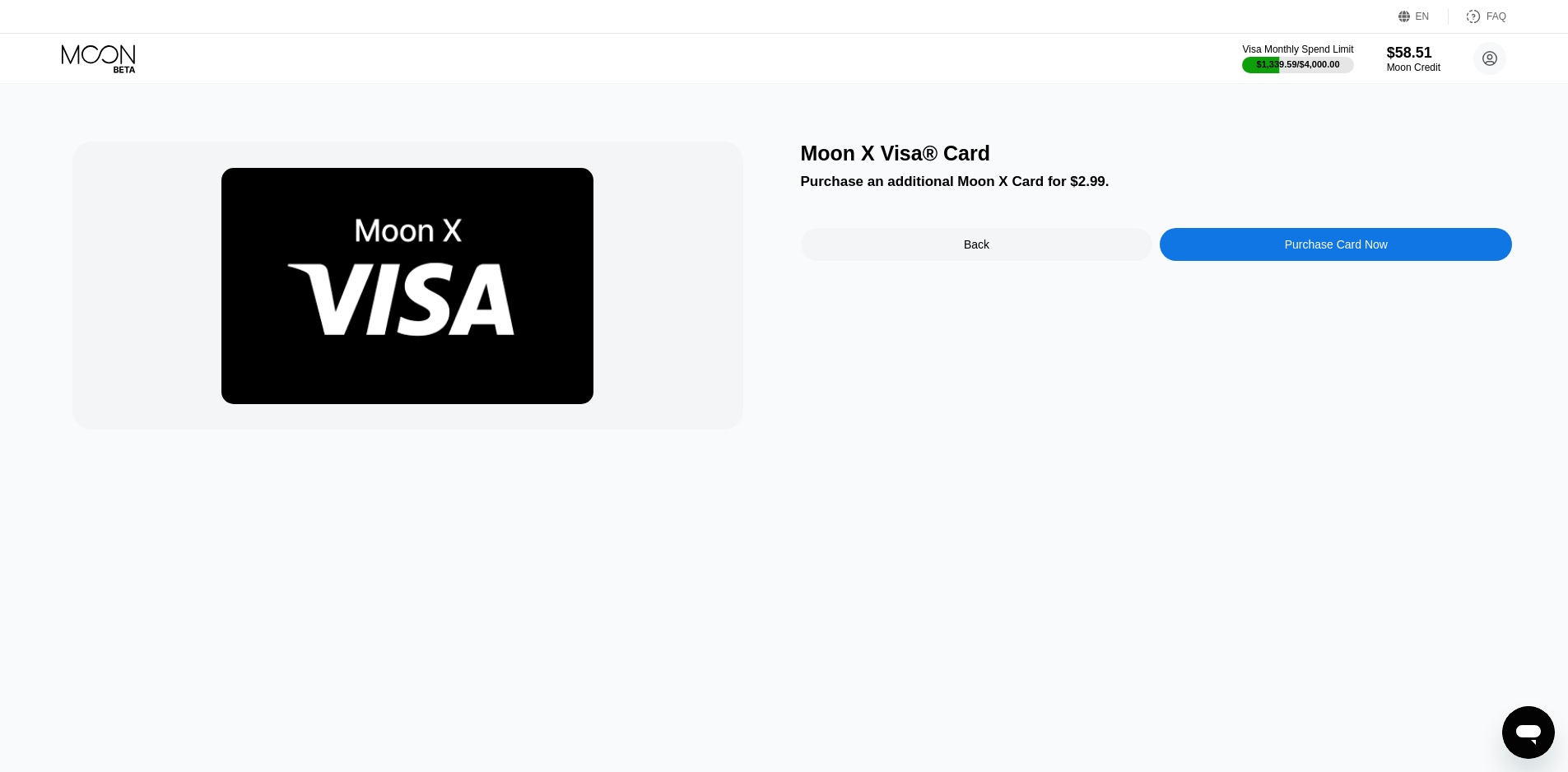
click at [1307, 246] on div "Purchase Card Now" at bounding box center [1336, 245] width 103 height 13
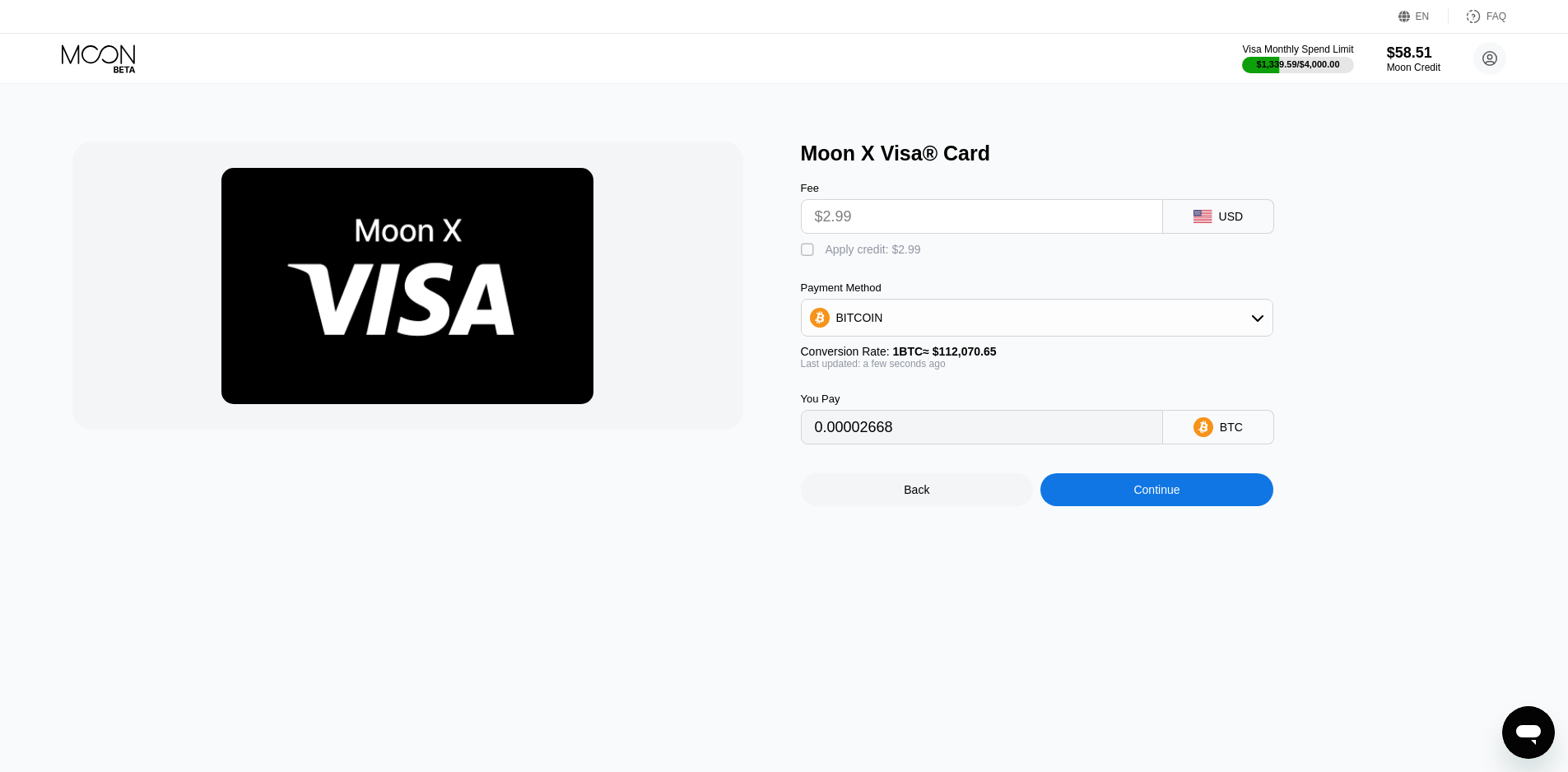
click at [940, 209] on input "$2.99" at bounding box center [982, 216] width 334 height 33
click at [1108, 215] on input "$2.99" at bounding box center [982, 216] width 334 height 33
click at [1022, 331] on div "BITCOIN" at bounding box center [1037, 317] width 470 height 33
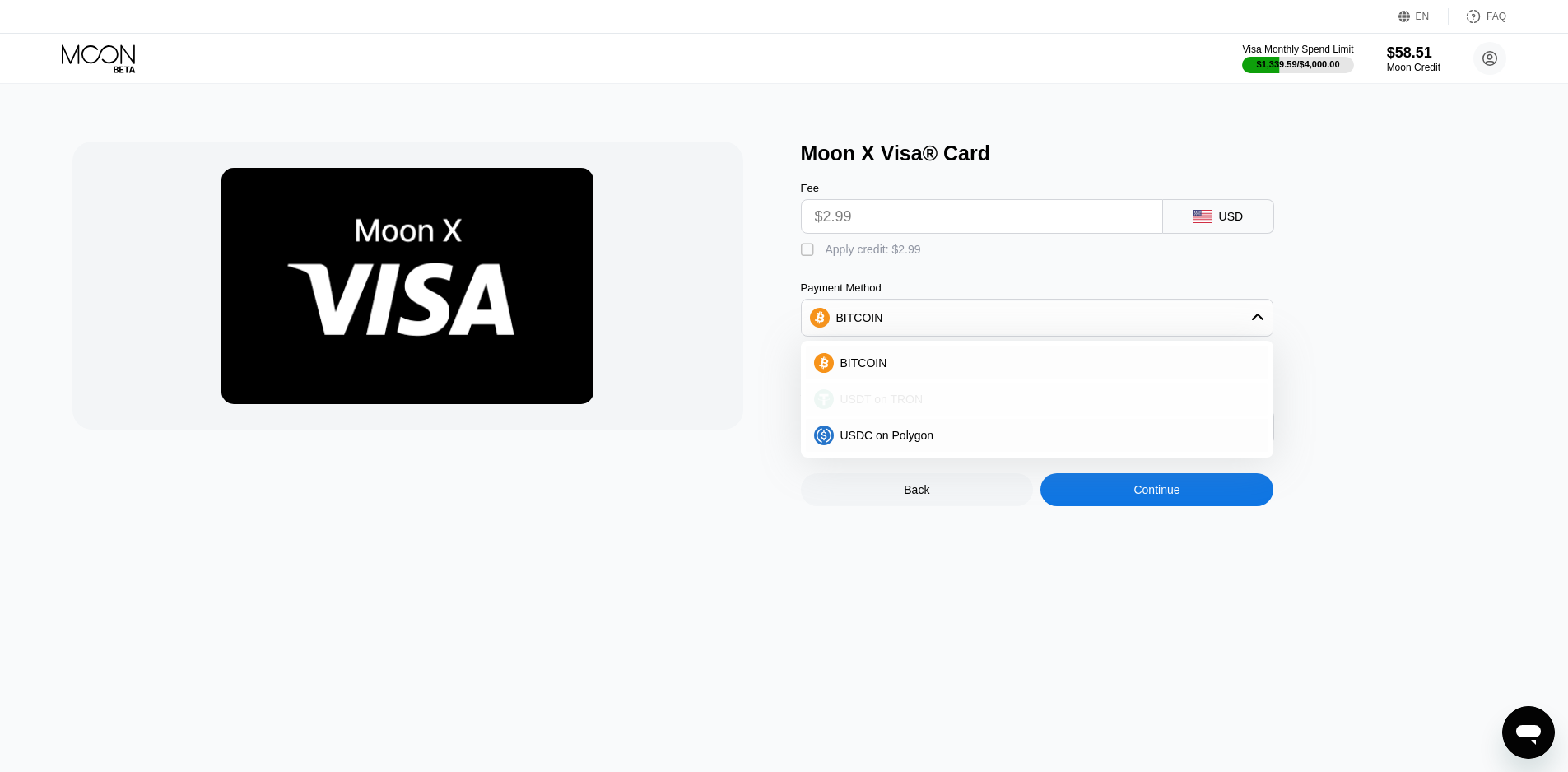
click at [945, 406] on div "USDT on TRON" at bounding box center [1047, 399] width 427 height 13
type input "3.02"
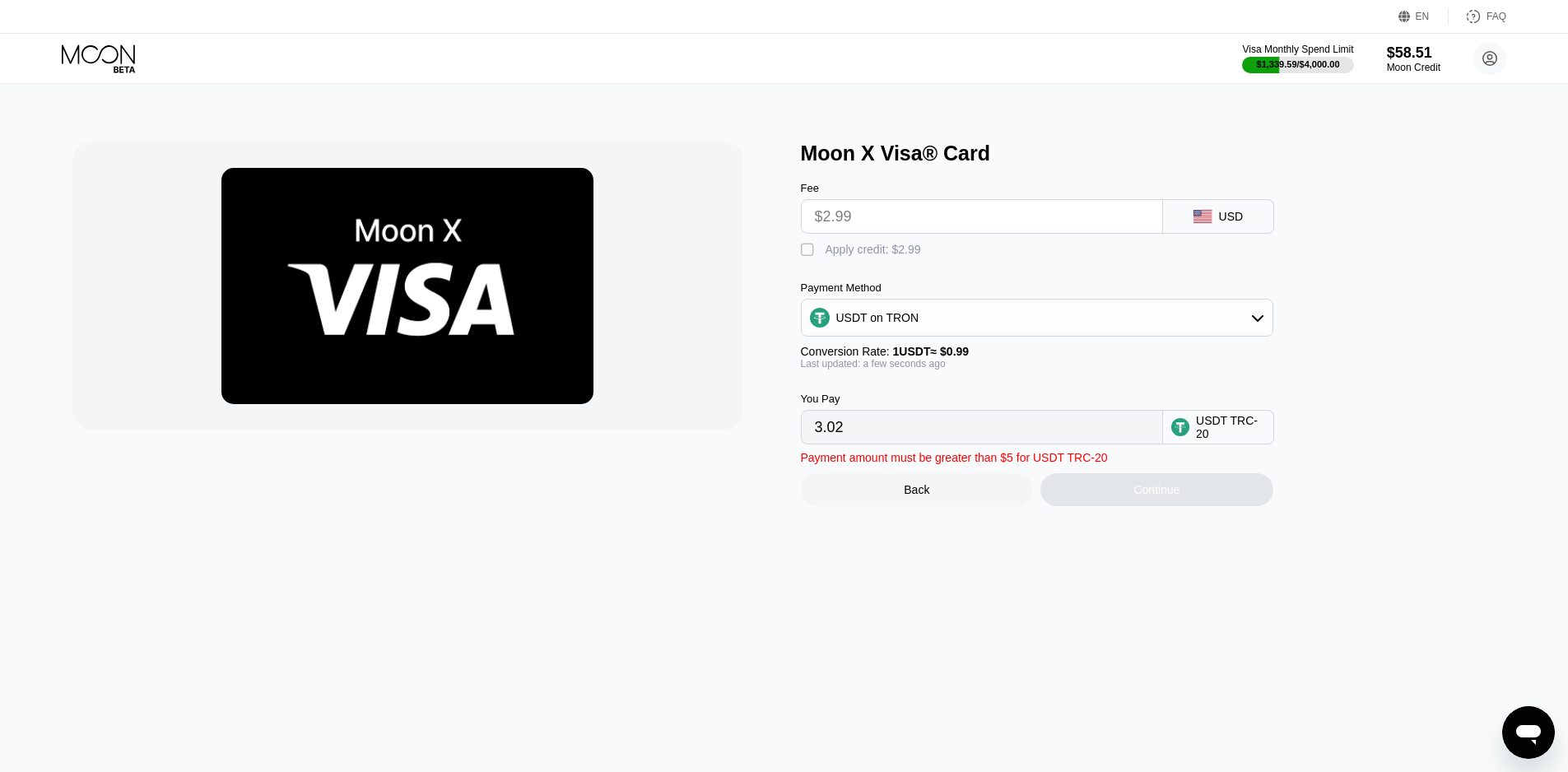
click at [1113, 505] on div "Continue" at bounding box center [1157, 489] width 233 height 33
click at [1227, 223] on div "USD" at bounding box center [1231, 216] width 25 height 13
click at [1236, 218] on div "USD" at bounding box center [1231, 216] width 25 height 13
click at [937, 504] on div "Back" at bounding box center [917, 489] width 233 height 33
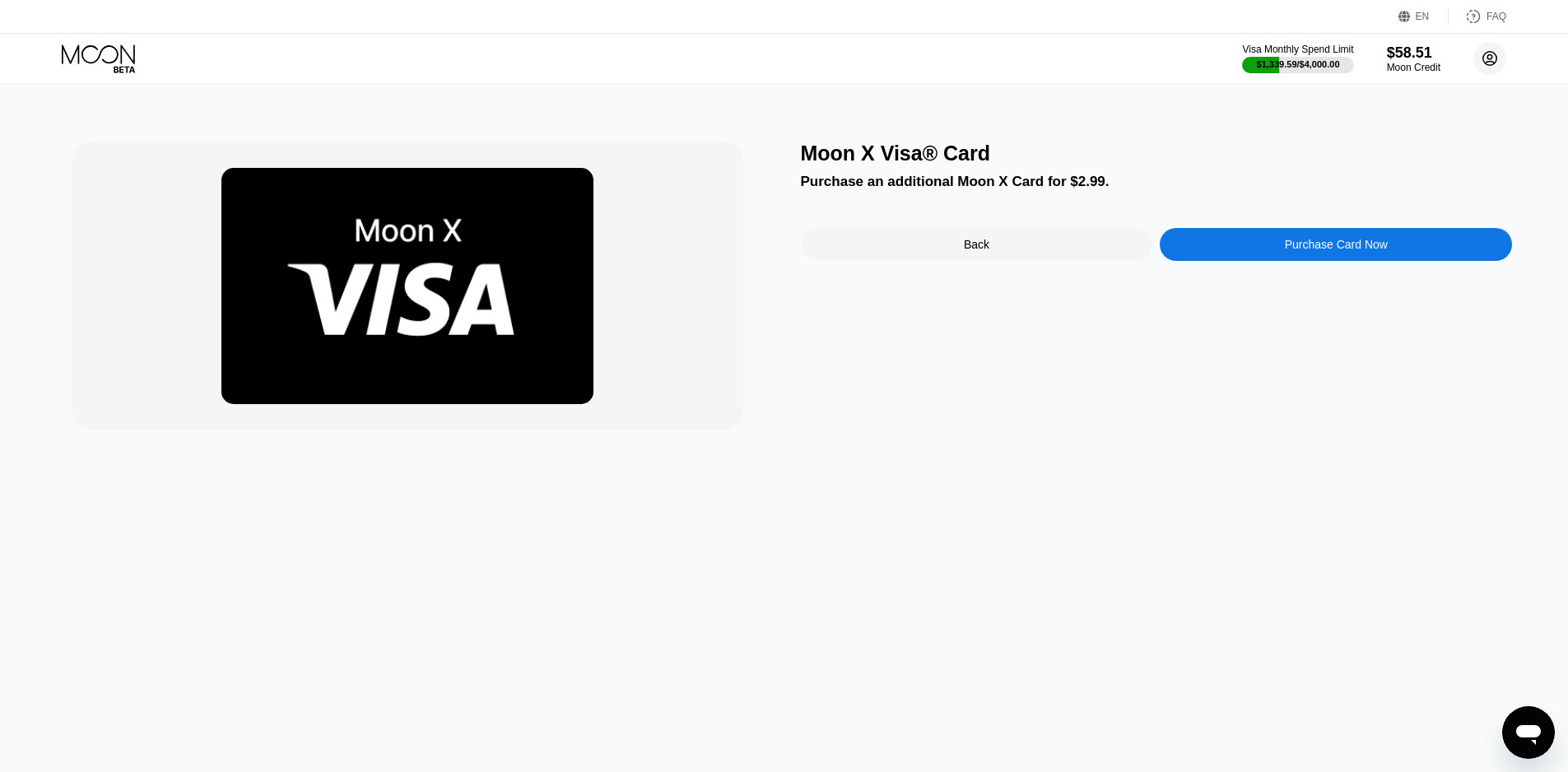
click at [1497, 47] on circle at bounding box center [1489, 58] width 33 height 33
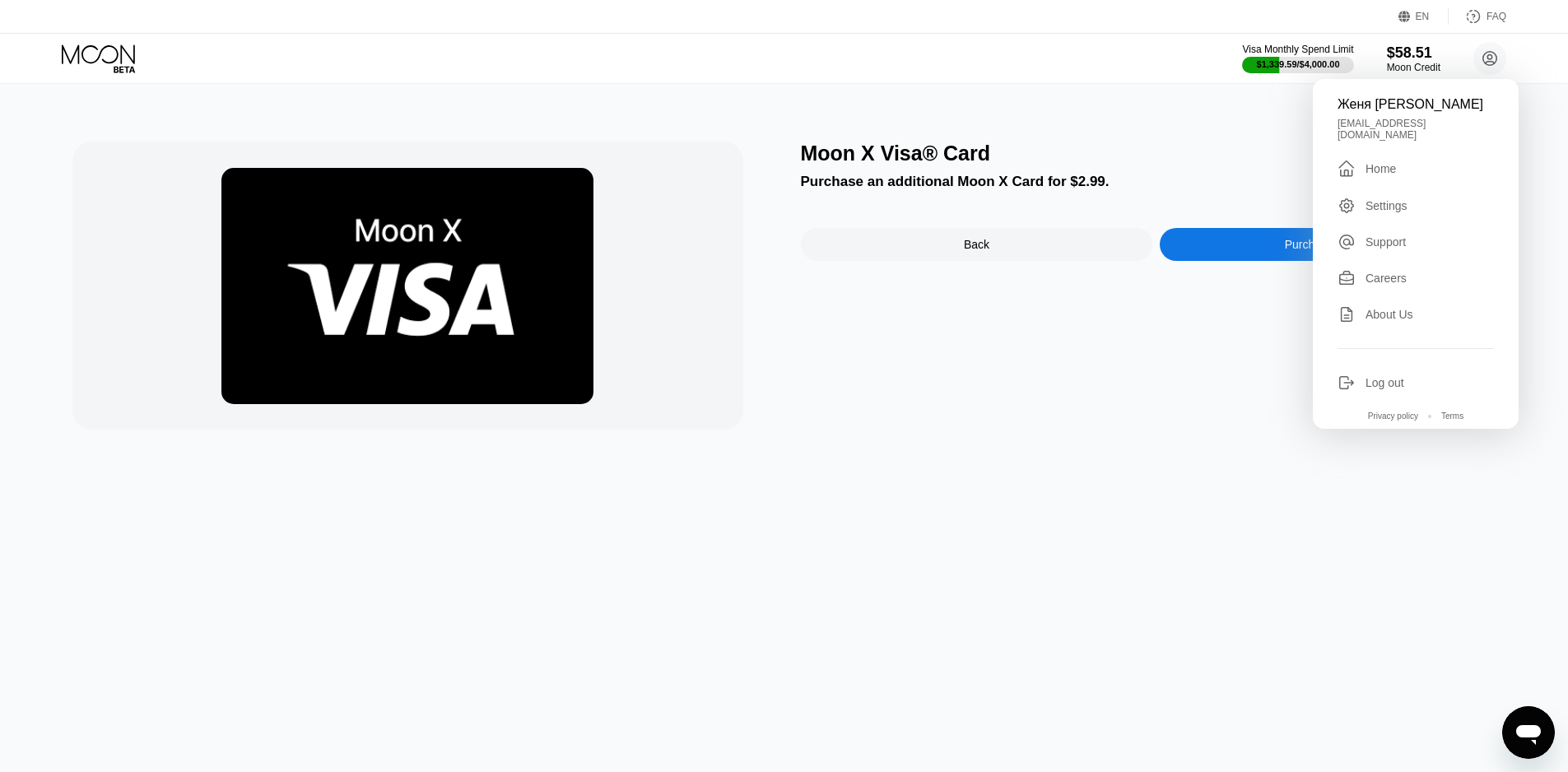
click at [1380, 383] on div "Log out" at bounding box center [1384, 383] width 39 height 13
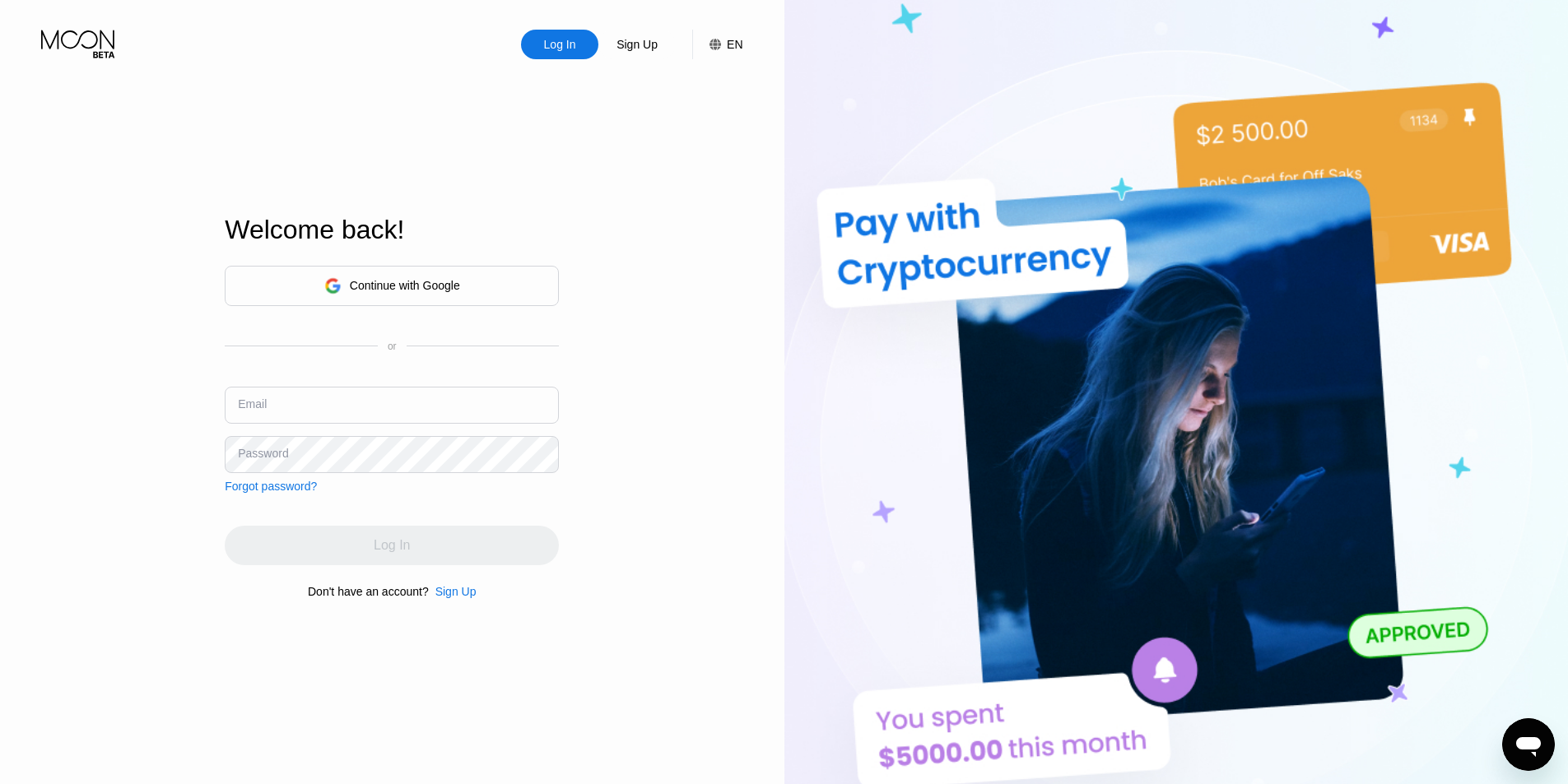
type input "[EMAIL_ADDRESS][DOMAIN_NAME]"
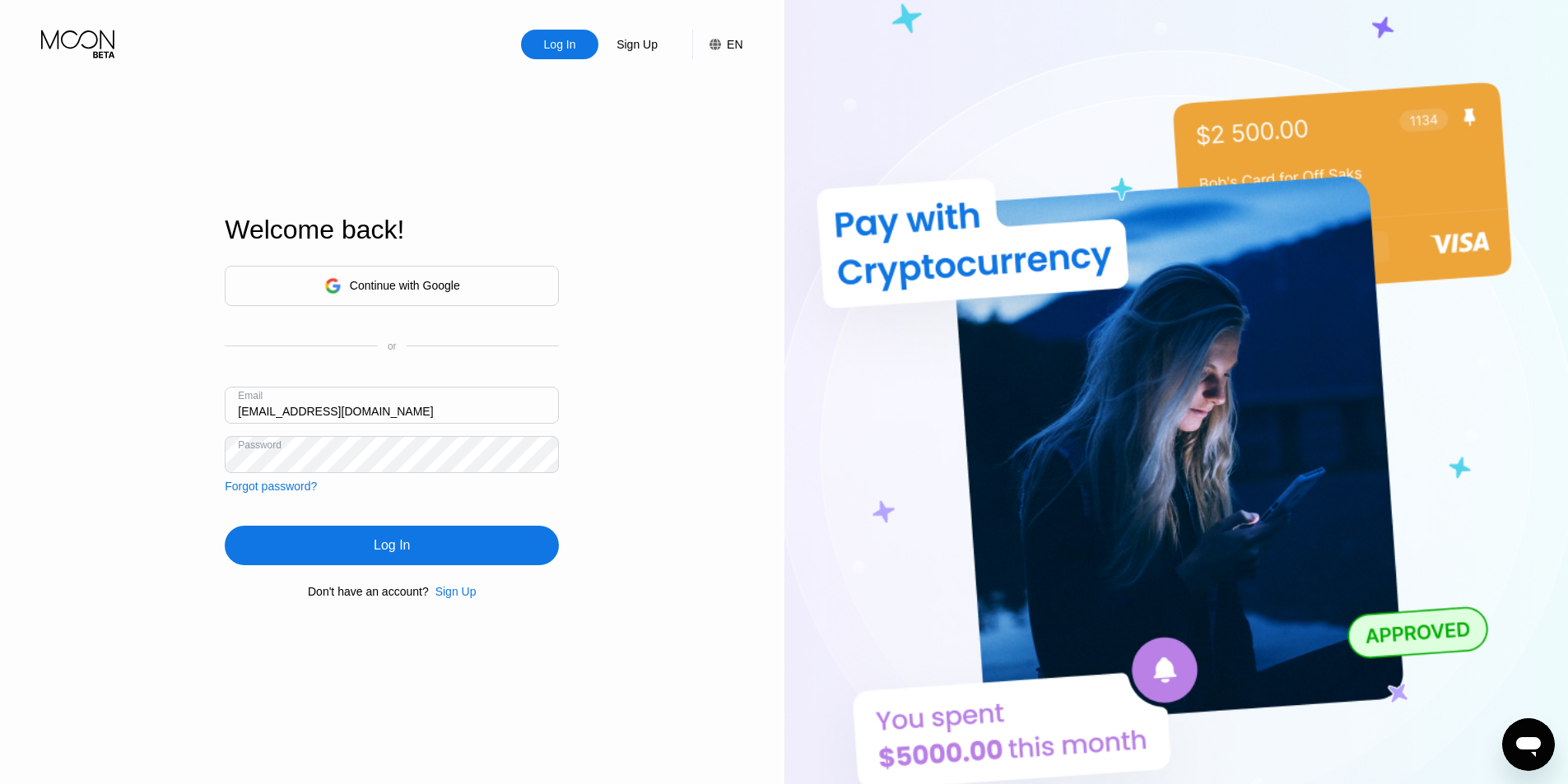
click at [365, 541] on div "Log In" at bounding box center [391, 544] width 334 height 39
click at [372, 539] on div "Log In" at bounding box center [391, 544] width 334 height 39
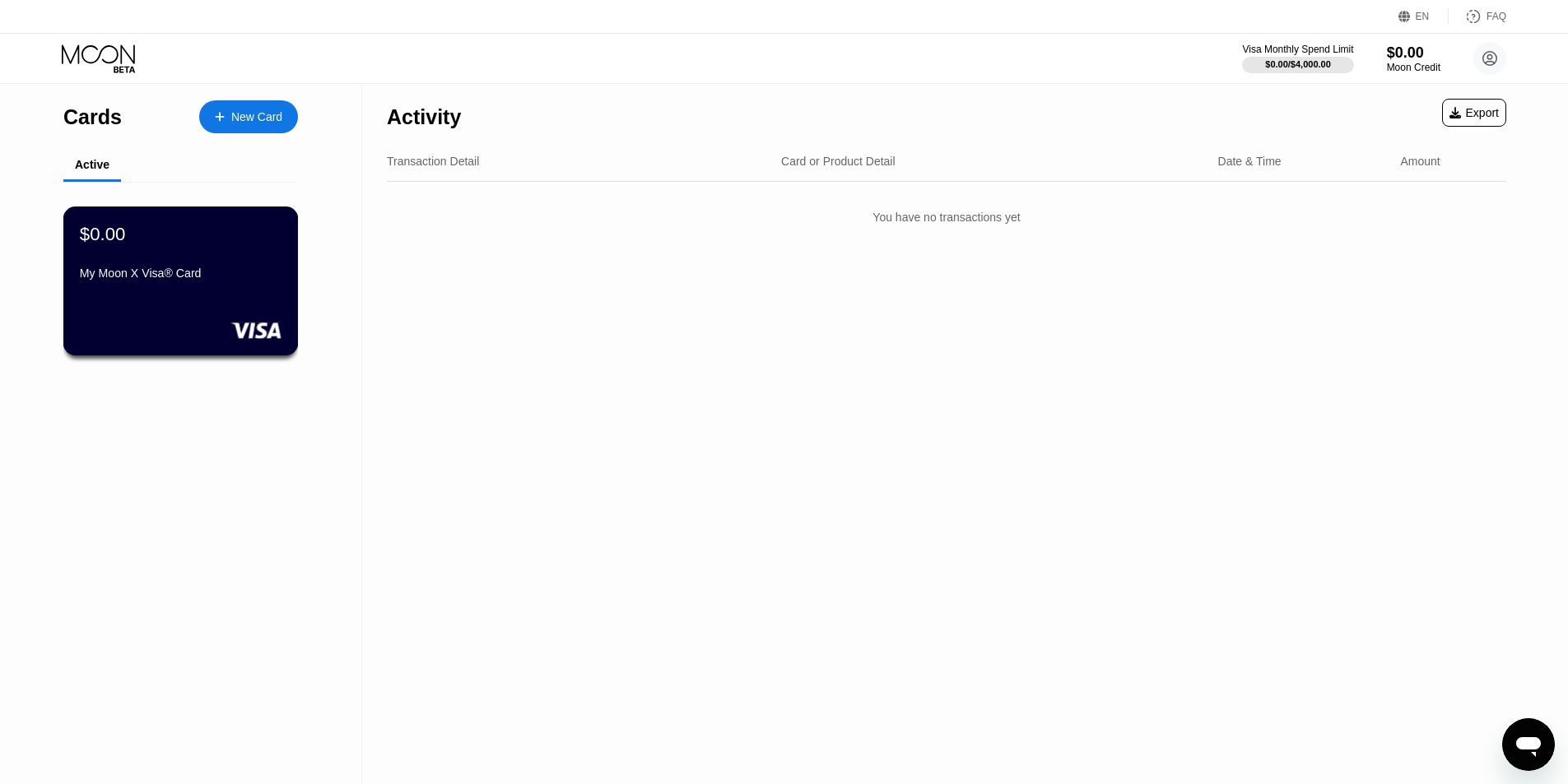
click at [205, 273] on div "My Moon X Visa® Card" at bounding box center [181, 273] width 202 height 13
